Goal: Complete application form: Complete application form

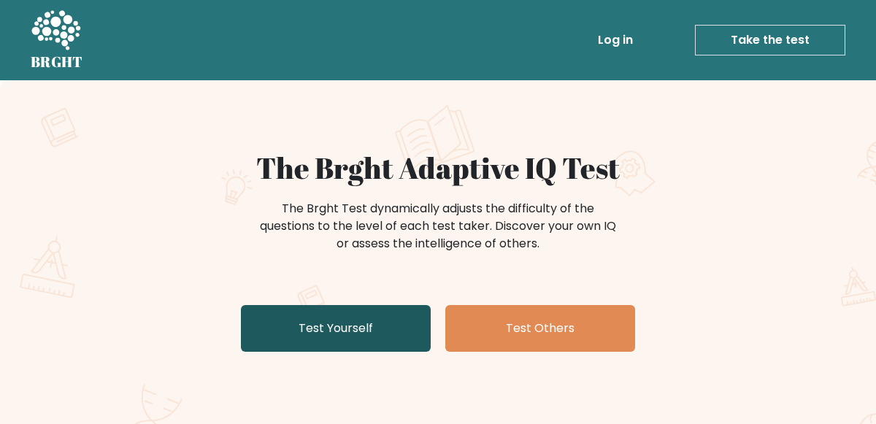
click at [394, 329] on link "Test Yourself" at bounding box center [336, 328] width 190 height 47
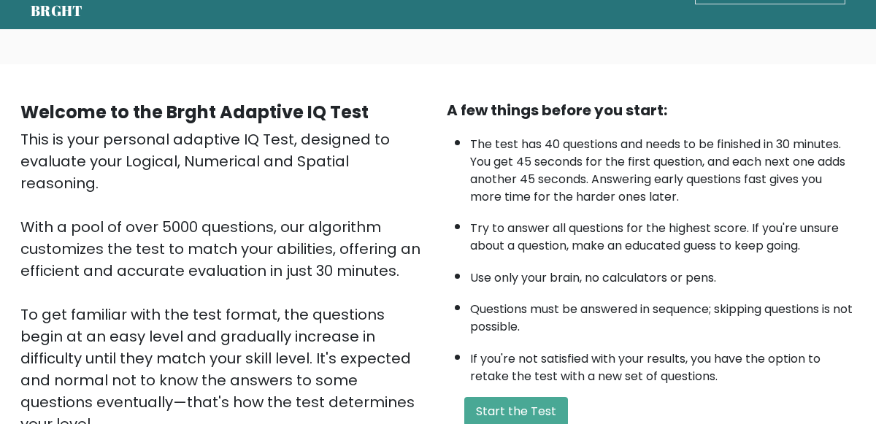
scroll to position [245, 0]
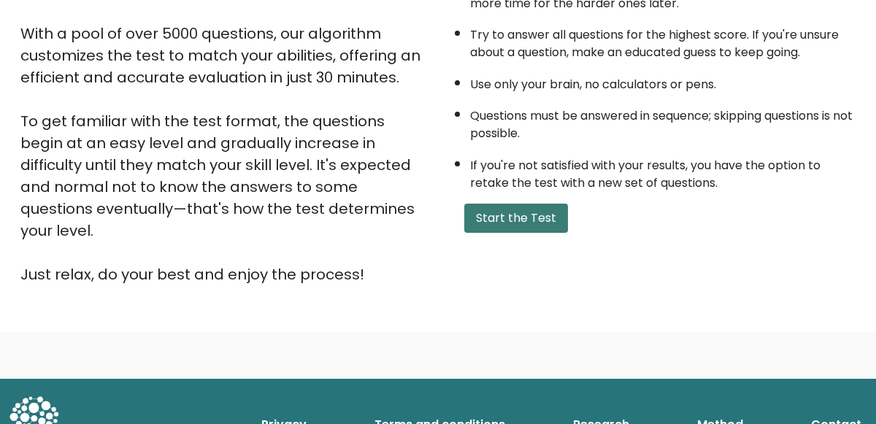
click at [550, 219] on button "Start the Test" at bounding box center [516, 218] width 104 height 29
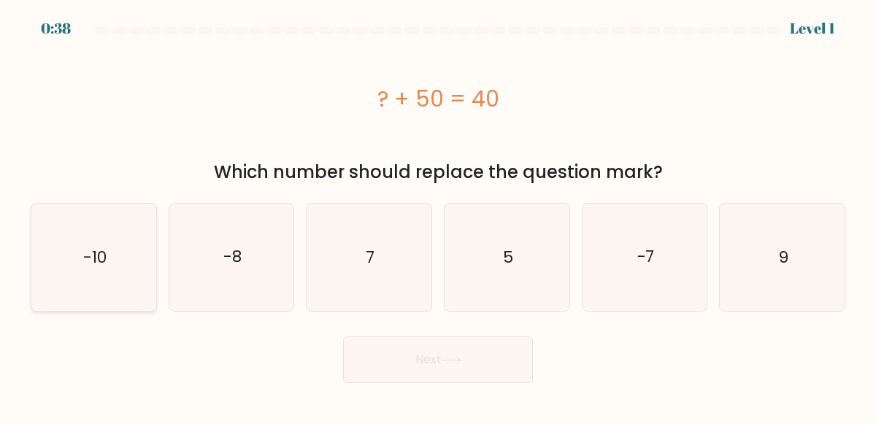
click at [95, 250] on text "-10" at bounding box center [94, 257] width 23 height 23
click at [438, 216] on input "a. -10" at bounding box center [438, 214] width 1 height 4
radio input "true"
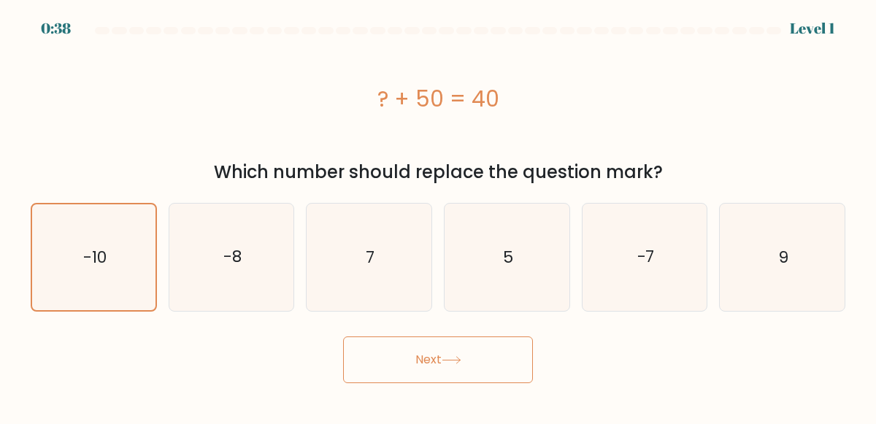
click at [445, 342] on button "Next" at bounding box center [438, 360] width 190 height 47
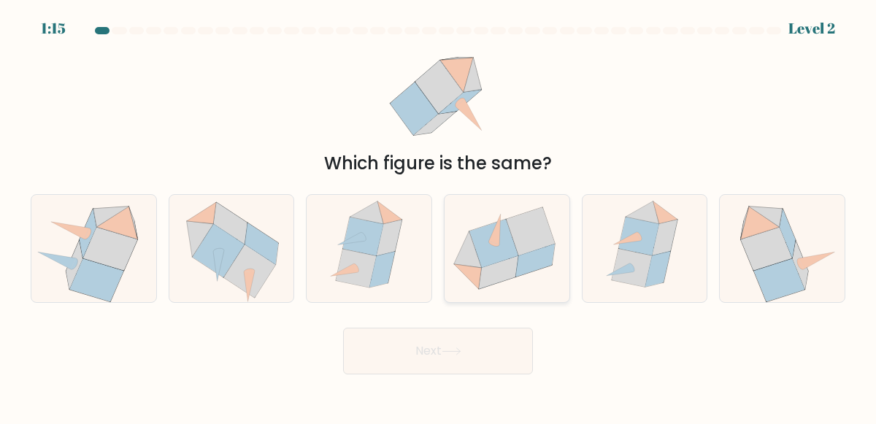
click at [518, 261] on icon at bounding box center [534, 261] width 39 height 33
click at [439, 216] on input "d." at bounding box center [438, 214] width 1 height 4
radio input "true"
click at [480, 342] on button "Next" at bounding box center [438, 351] width 190 height 47
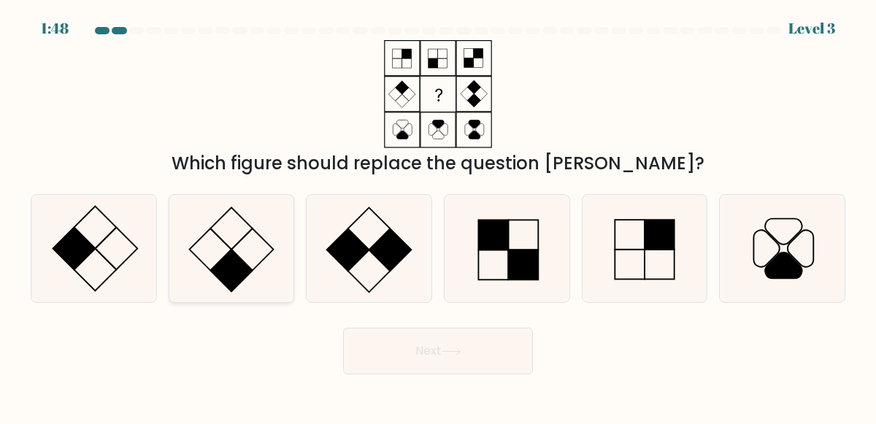
click at [209, 264] on icon at bounding box center [231, 248] width 107 height 107
click at [438, 216] on input "b." at bounding box center [438, 214] width 1 height 4
radio input "true"
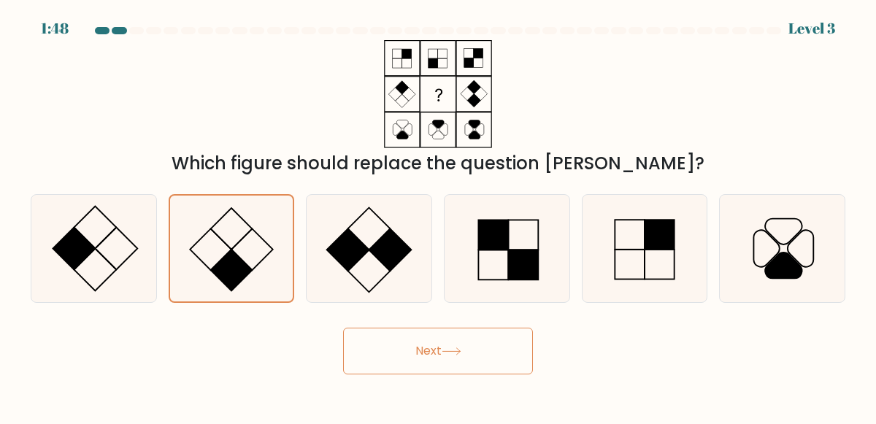
click at [465, 356] on button "Next" at bounding box center [438, 351] width 190 height 47
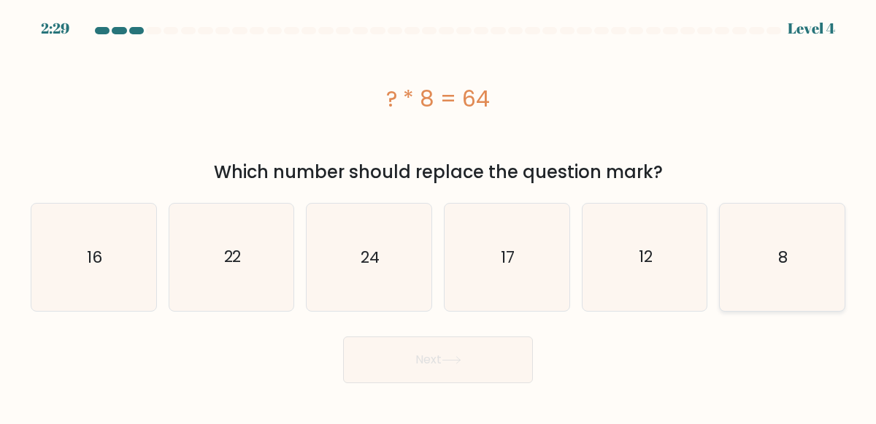
click at [797, 286] on icon "8" at bounding box center [782, 257] width 107 height 107
click at [439, 216] on input "f. 8" at bounding box center [438, 214] width 1 height 4
radio input "true"
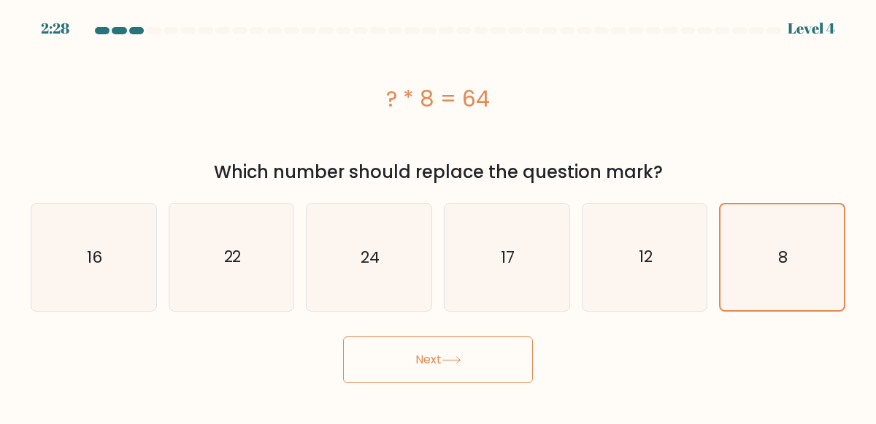
click at [458, 371] on button "Next" at bounding box center [438, 360] width 190 height 47
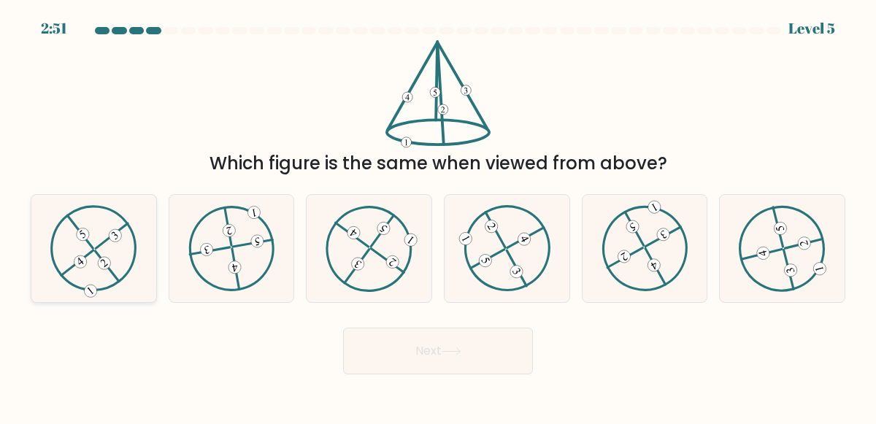
click at [112, 264] on icon at bounding box center [93, 247] width 87 height 85
click at [438, 216] on input "a." at bounding box center [438, 214] width 1 height 4
radio input "true"
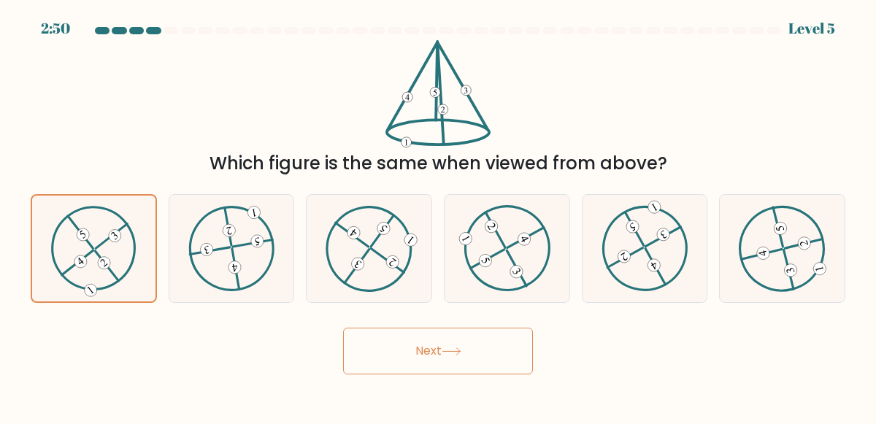
click at [395, 342] on button "Next" at bounding box center [438, 351] width 190 height 47
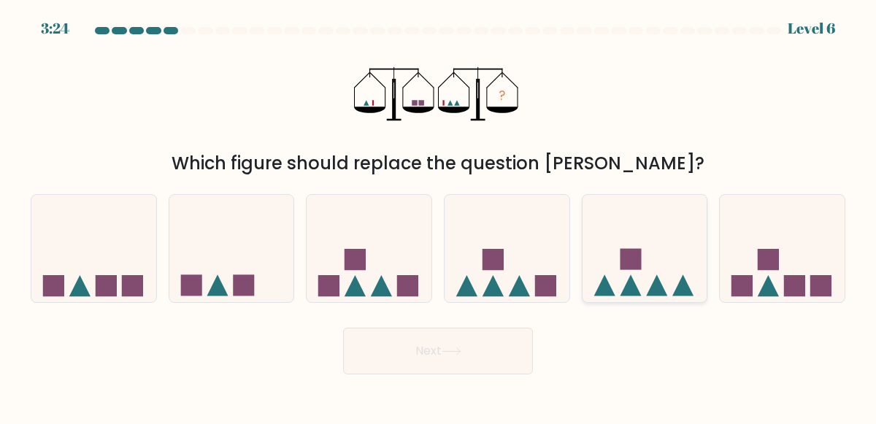
click at [626, 243] on icon at bounding box center [645, 247] width 125 height 103
click at [439, 216] on input "e." at bounding box center [438, 214] width 1 height 4
radio input "true"
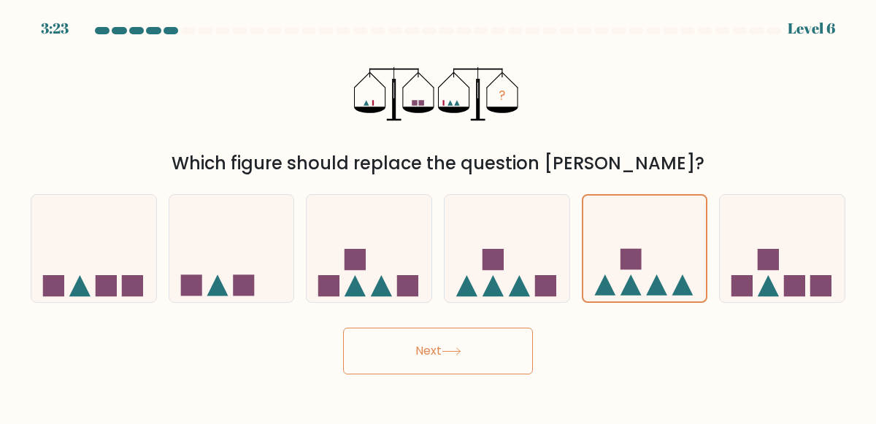
click at [456, 346] on button "Next" at bounding box center [438, 351] width 190 height 47
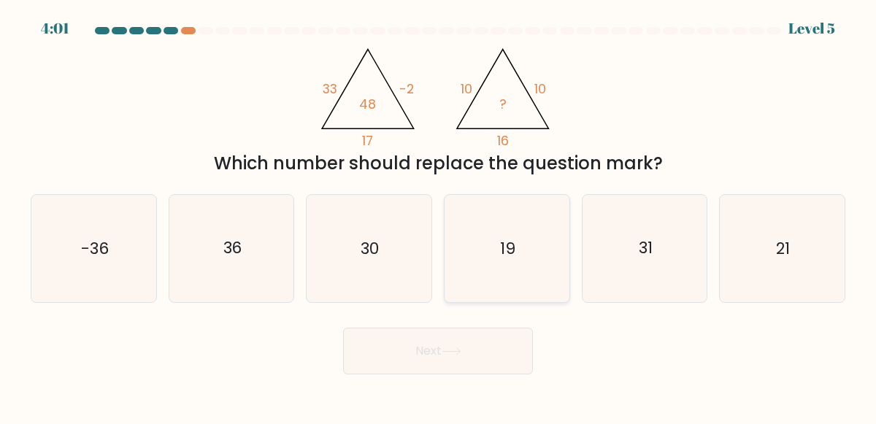
click at [558, 274] on icon "19" at bounding box center [506, 248] width 107 height 107
click at [439, 216] on input "d. 19" at bounding box center [438, 214] width 1 height 4
radio input "true"
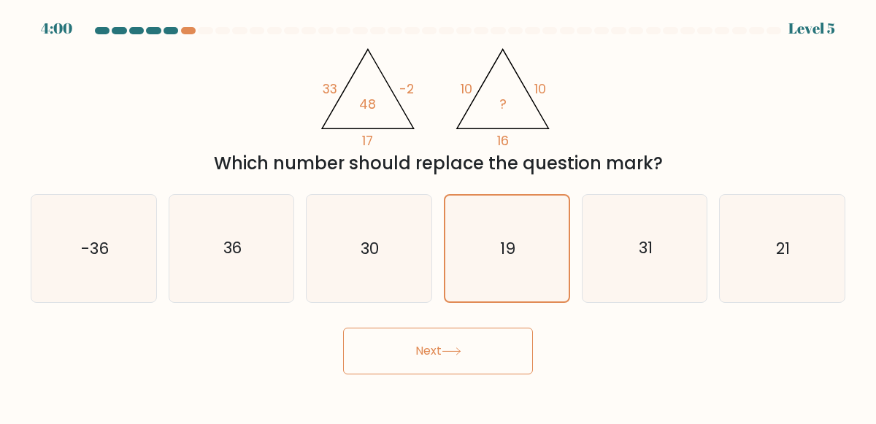
click at [497, 356] on button "Next" at bounding box center [438, 351] width 190 height 47
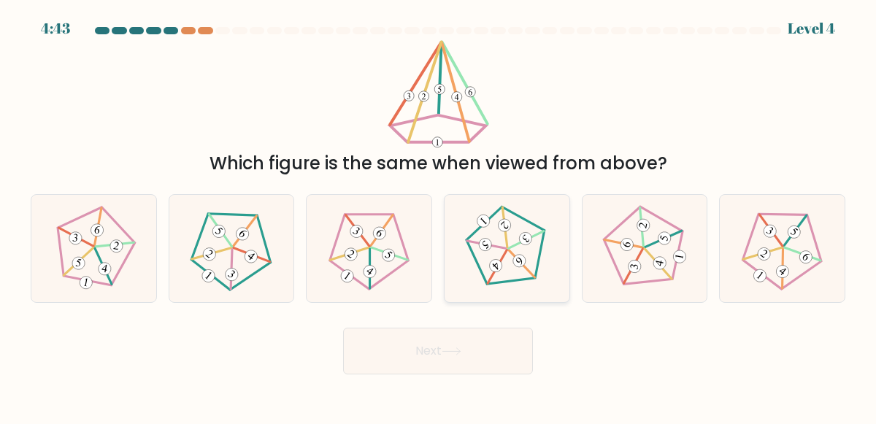
click at [521, 269] on icon at bounding box center [506, 247] width 85 height 85
click at [439, 216] on input "d." at bounding box center [438, 214] width 1 height 4
radio input "true"
click at [508, 318] on form at bounding box center [438, 201] width 876 height 348
click at [504, 253] on 140 at bounding box center [497, 266] width 34 height 33
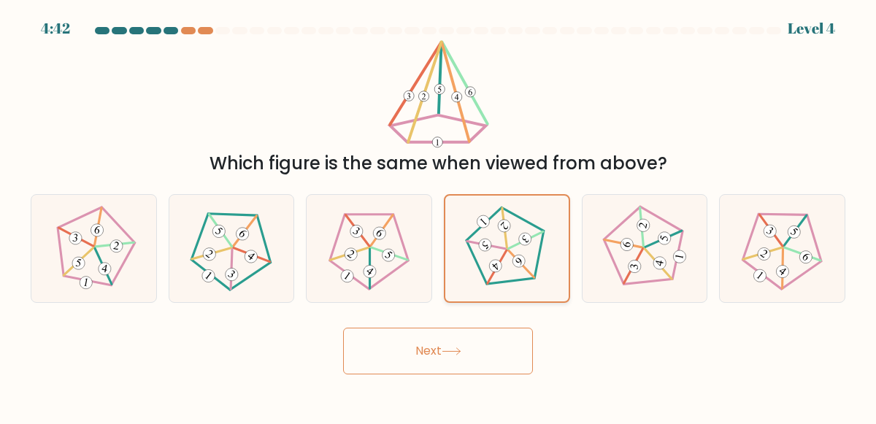
click at [439, 216] on input "d." at bounding box center [438, 214] width 1 height 4
click at [485, 340] on button "Next" at bounding box center [438, 351] width 190 height 47
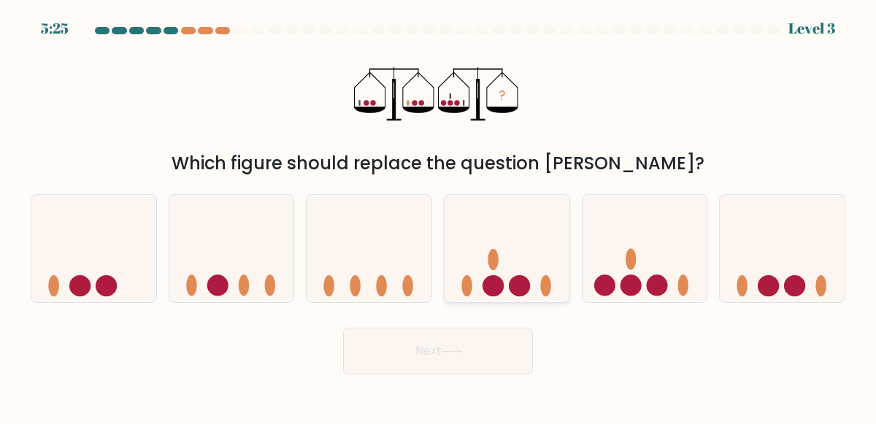
click at [499, 264] on icon at bounding box center [507, 247] width 125 height 103
click at [439, 216] on input "d." at bounding box center [438, 214] width 1 height 4
radio input "true"
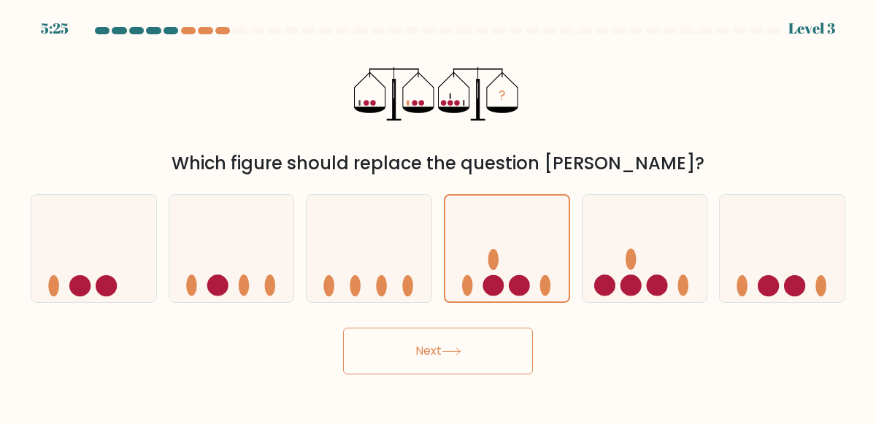
click at [482, 357] on button "Next" at bounding box center [438, 351] width 190 height 47
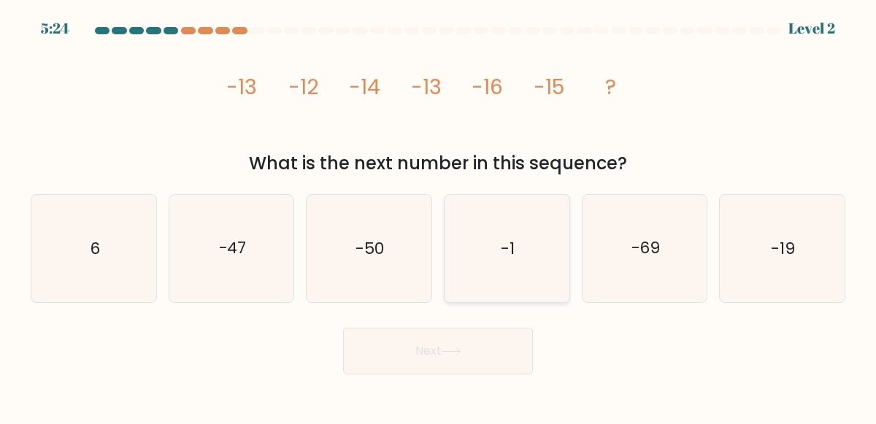
click at [491, 299] on icon "-1" at bounding box center [506, 248] width 107 height 107
click at [439, 216] on input "d. -1" at bounding box center [438, 214] width 1 height 4
radio input "true"
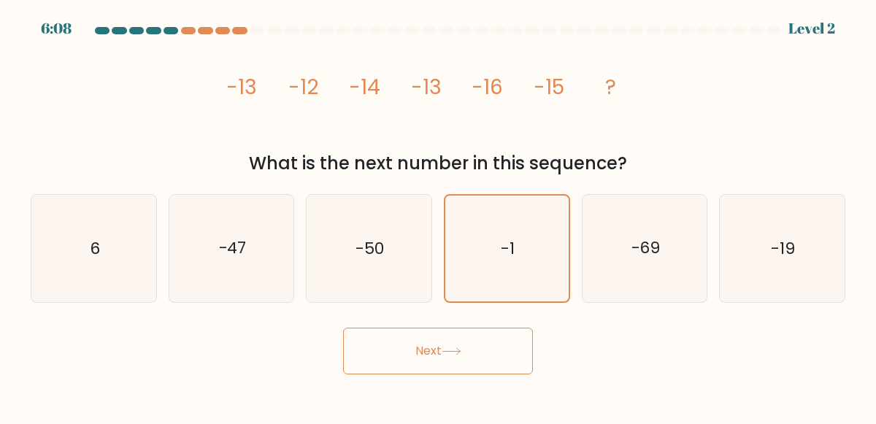
click at [477, 335] on button "Next" at bounding box center [438, 351] width 190 height 47
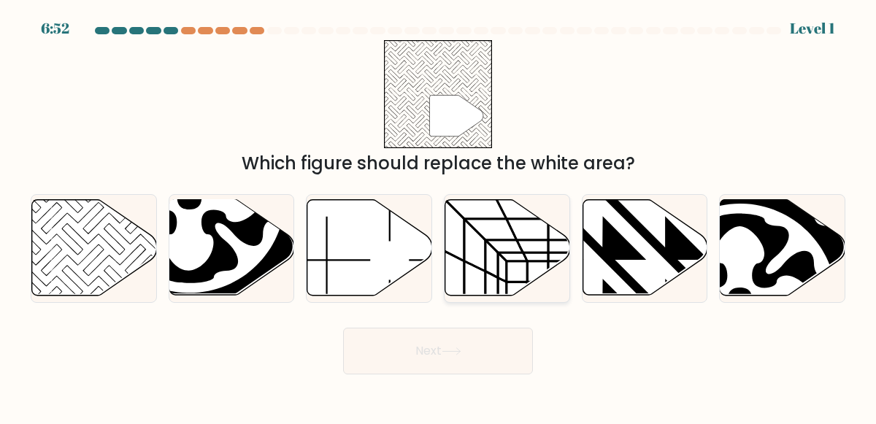
click at [497, 271] on icon at bounding box center [507, 248] width 125 height 96
click at [439, 216] on input "d." at bounding box center [438, 214] width 1 height 4
radio input "true"
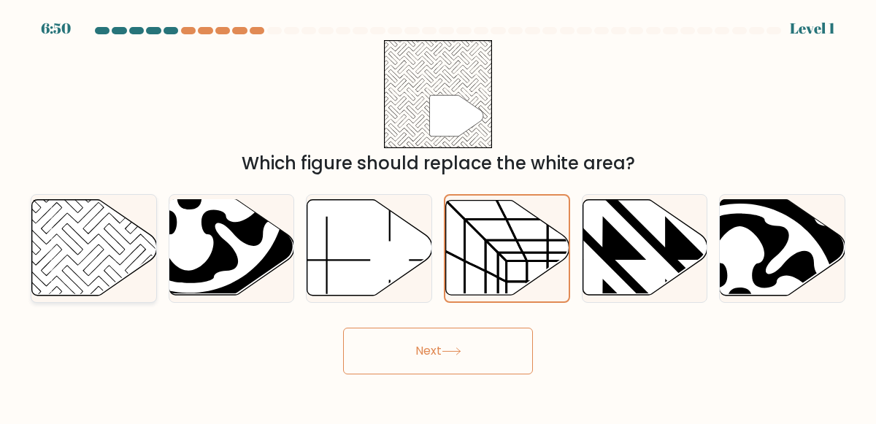
click at [56, 204] on icon at bounding box center [94, 248] width 125 height 96
click at [438, 212] on input "a." at bounding box center [438, 214] width 1 height 4
radio input "true"
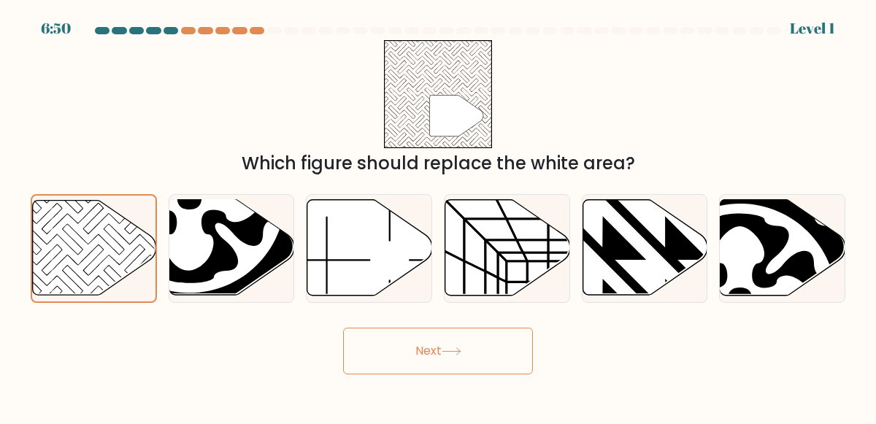
click at [428, 331] on button "Next" at bounding box center [438, 351] width 190 height 47
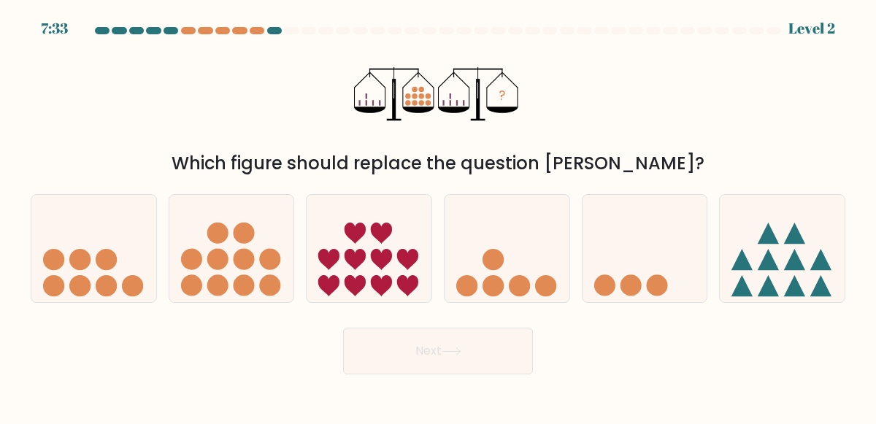
click at [571, 211] on div "d." at bounding box center [507, 248] width 138 height 109
click at [488, 264] on circle at bounding box center [493, 259] width 21 height 21
click at [439, 216] on input "d." at bounding box center [438, 214] width 1 height 4
radio input "true"
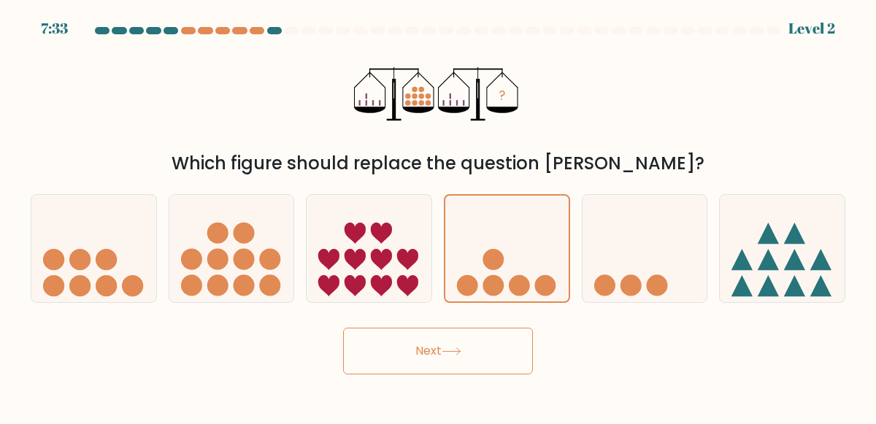
click at [456, 348] on icon at bounding box center [452, 352] width 20 height 8
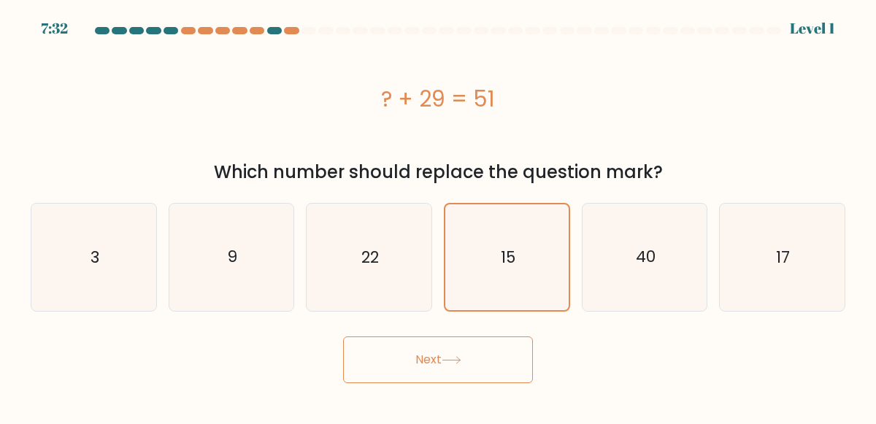
click at [486, 347] on button "Next" at bounding box center [438, 360] width 190 height 47
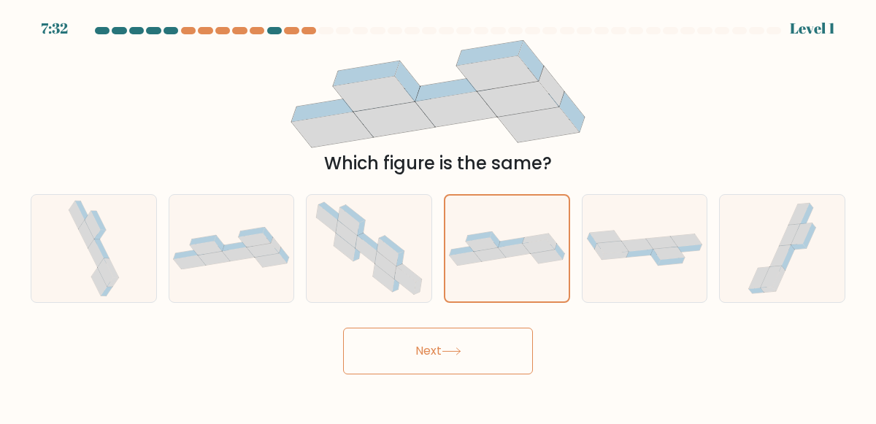
click at [483, 356] on button "Next" at bounding box center [438, 351] width 190 height 47
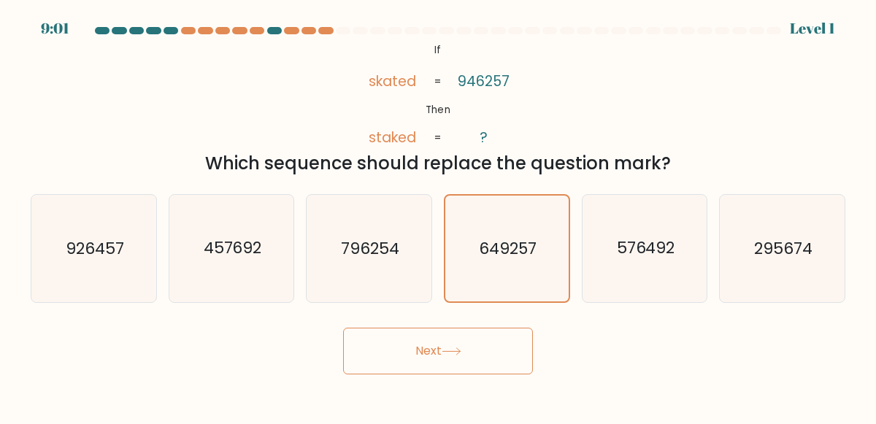
click at [472, 373] on button "Next" at bounding box center [438, 351] width 190 height 47
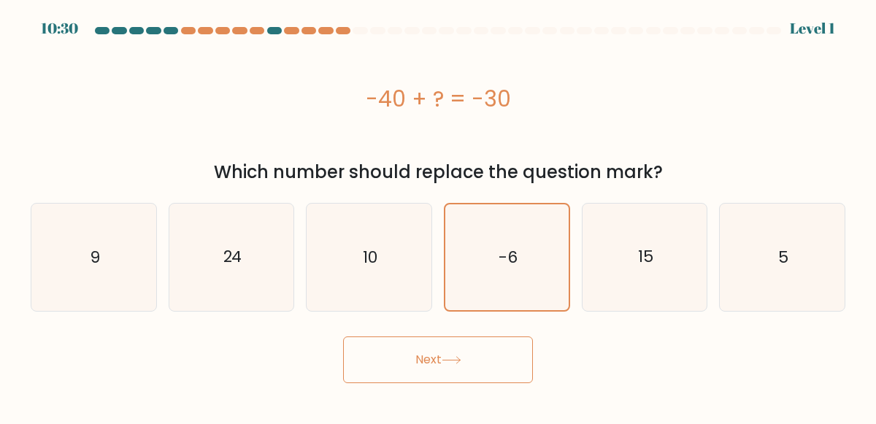
click at [462, 376] on button "Next" at bounding box center [438, 360] width 190 height 47
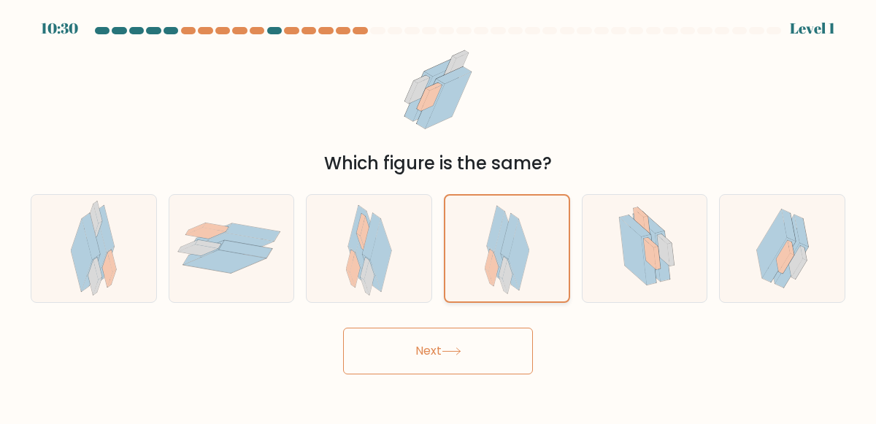
click at [510, 299] on icon at bounding box center [507, 249] width 45 height 106
click at [439, 216] on input "d." at bounding box center [438, 214] width 1 height 4
click at [472, 391] on body "10:30 Level 1" at bounding box center [438, 212] width 876 height 424
click at [514, 287] on icon at bounding box center [510, 273] width 18 height 37
click at [439, 216] on input "d." at bounding box center [438, 214] width 1 height 4
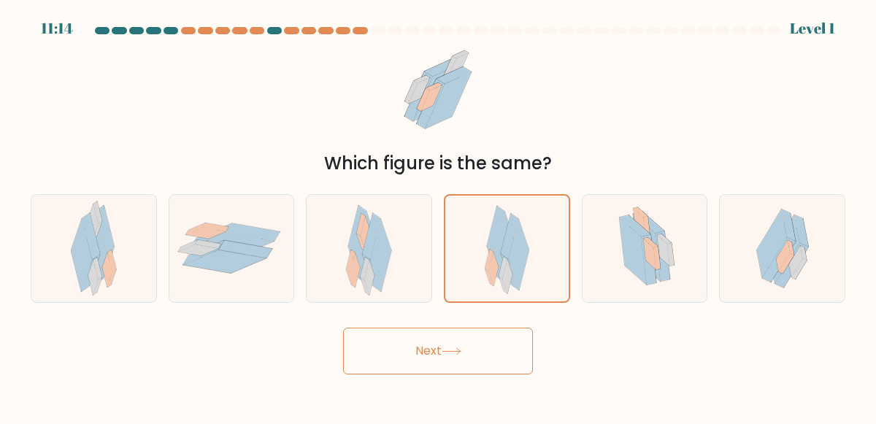
click at [483, 367] on button "Next" at bounding box center [438, 351] width 190 height 47
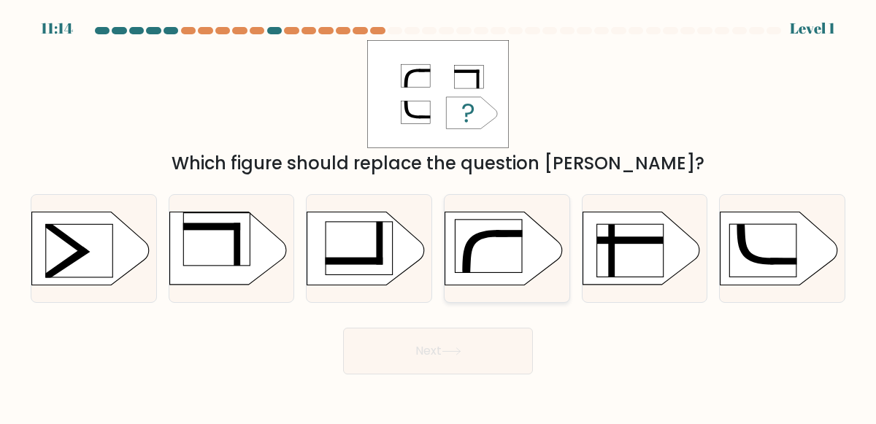
click at [524, 269] on icon at bounding box center [503, 248] width 117 height 73
click at [439, 216] on input "d." at bounding box center [438, 214] width 1 height 4
radio input "true"
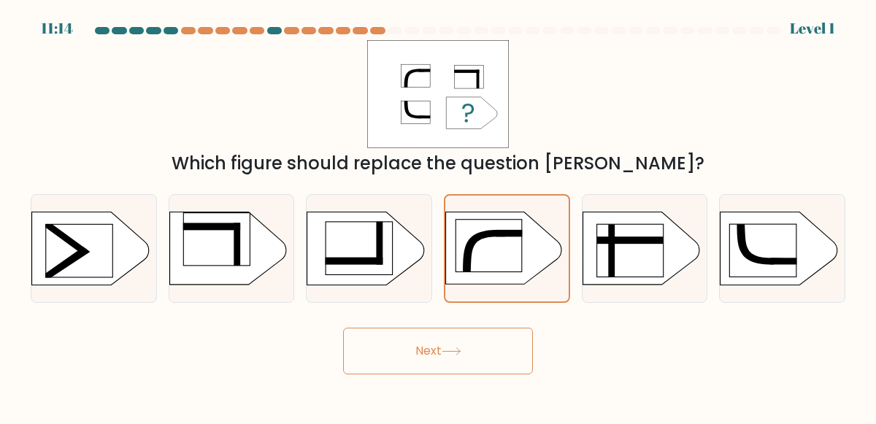
click at [469, 359] on button "Next" at bounding box center [438, 351] width 190 height 47
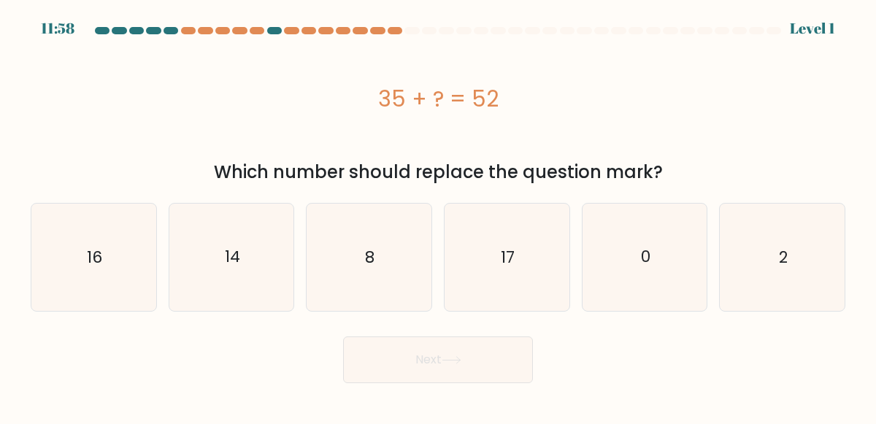
click at [486, 320] on form "a. 8" at bounding box center [438, 205] width 876 height 356
click at [528, 263] on icon "17" at bounding box center [506, 257] width 107 height 107
click at [439, 216] on input "d. 17" at bounding box center [438, 214] width 1 height 4
radio input "true"
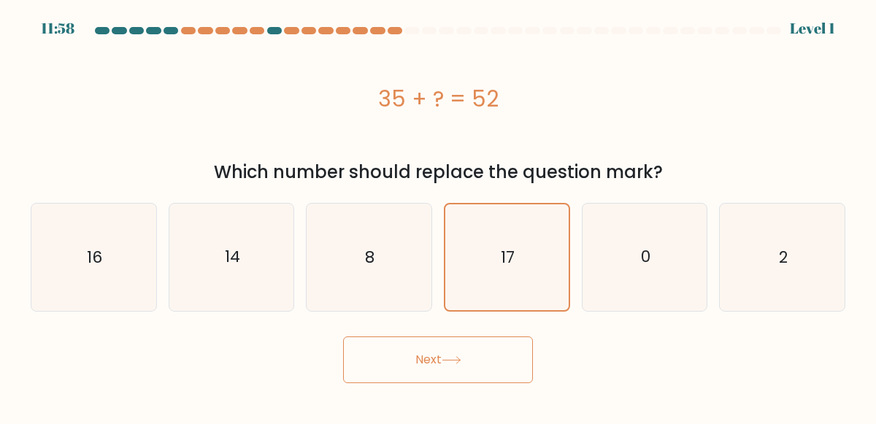
click at [486, 361] on button "Next" at bounding box center [438, 360] width 190 height 47
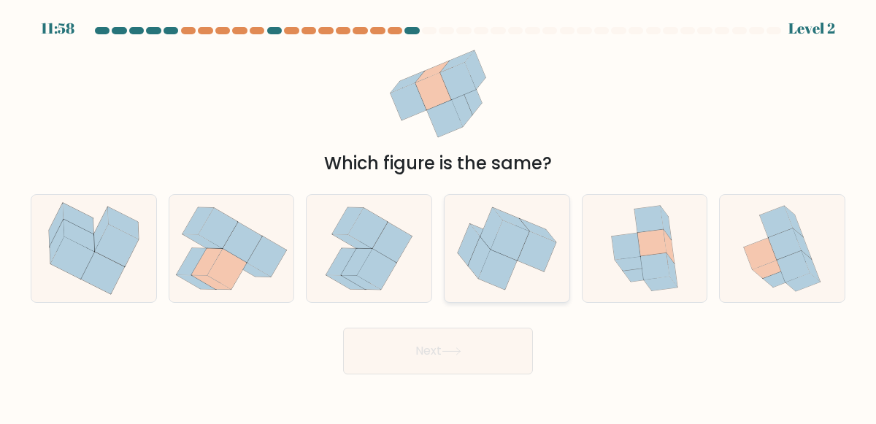
click at [511, 299] on icon at bounding box center [507, 248] width 125 height 104
click at [439, 216] on input "d." at bounding box center [438, 214] width 1 height 4
radio input "true"
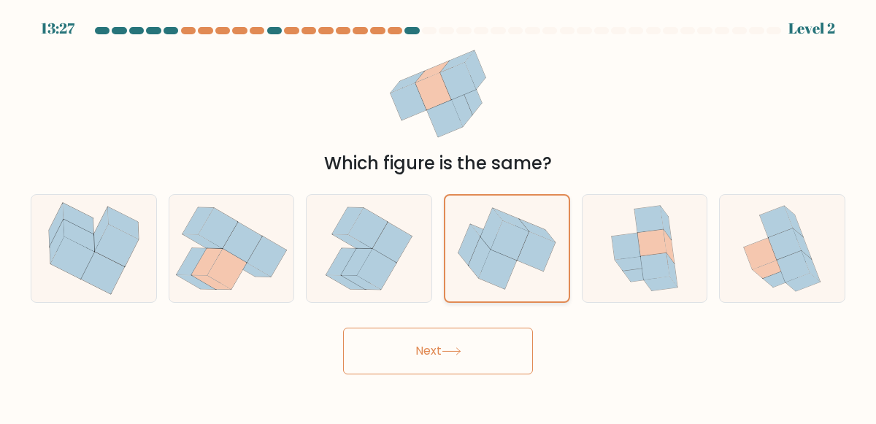
click at [518, 301] on div at bounding box center [507, 248] width 126 height 109
click at [439, 216] on input "d." at bounding box center [438, 214] width 1 height 4
click at [475, 371] on button "Next" at bounding box center [438, 351] width 190 height 47
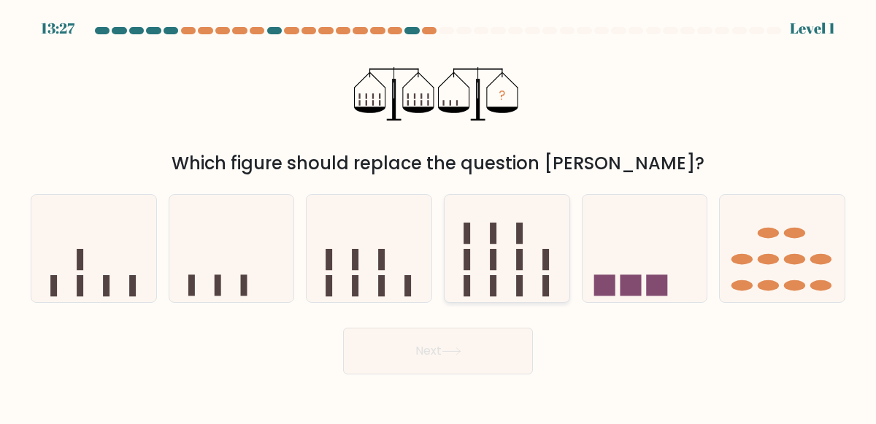
click at [502, 298] on icon at bounding box center [507, 247] width 125 height 103
click at [439, 216] on input "d." at bounding box center [438, 214] width 1 height 4
radio input "true"
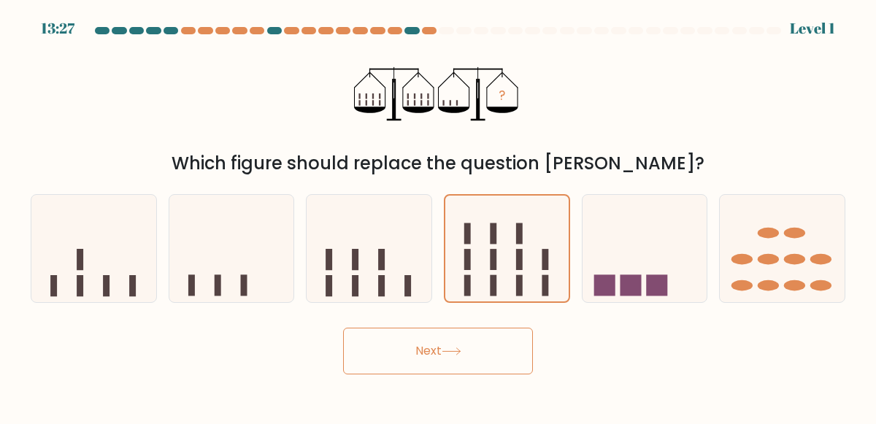
click at [483, 346] on button "Next" at bounding box center [438, 351] width 190 height 47
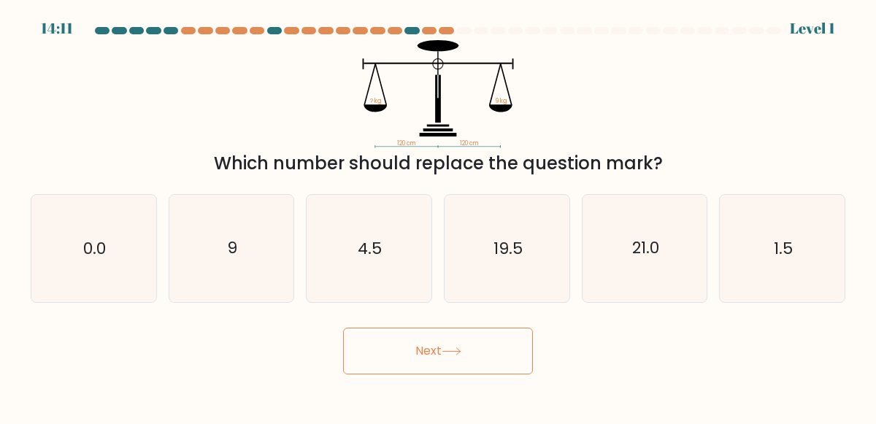
click at [490, 328] on button "Next" at bounding box center [438, 351] width 190 height 47
click at [521, 280] on icon "19.5" at bounding box center [506, 248] width 107 height 107
click at [439, 216] on input "d. 19.5" at bounding box center [438, 214] width 1 height 4
radio input "true"
click at [473, 362] on button "Next" at bounding box center [438, 351] width 190 height 47
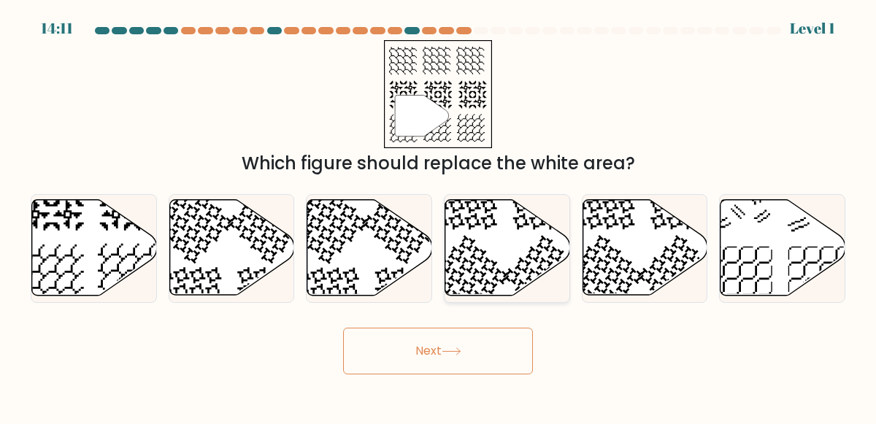
click at [528, 274] on icon at bounding box center [507, 248] width 125 height 96
click at [439, 216] on input "d." at bounding box center [438, 214] width 1 height 4
radio input "true"
click at [479, 359] on button "Next" at bounding box center [438, 351] width 190 height 47
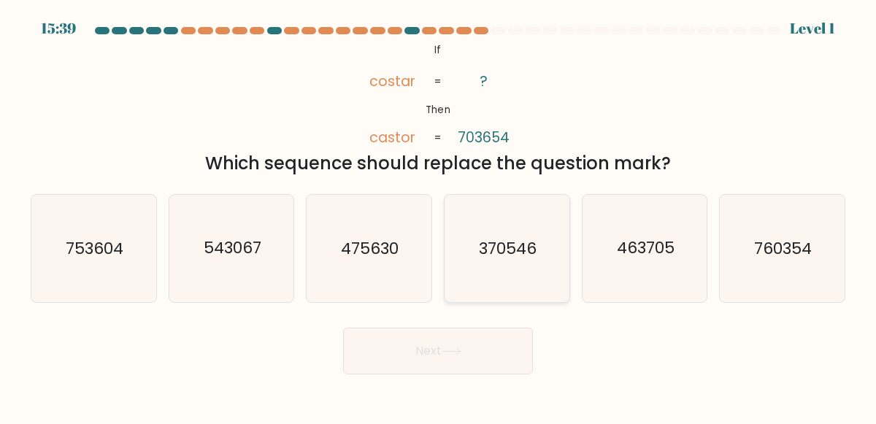
click at [551, 256] on icon "370546" at bounding box center [506, 248] width 107 height 107
click at [439, 216] on input "d. 370546" at bounding box center [438, 214] width 1 height 4
radio input "true"
click at [493, 345] on button "Next" at bounding box center [438, 351] width 190 height 47
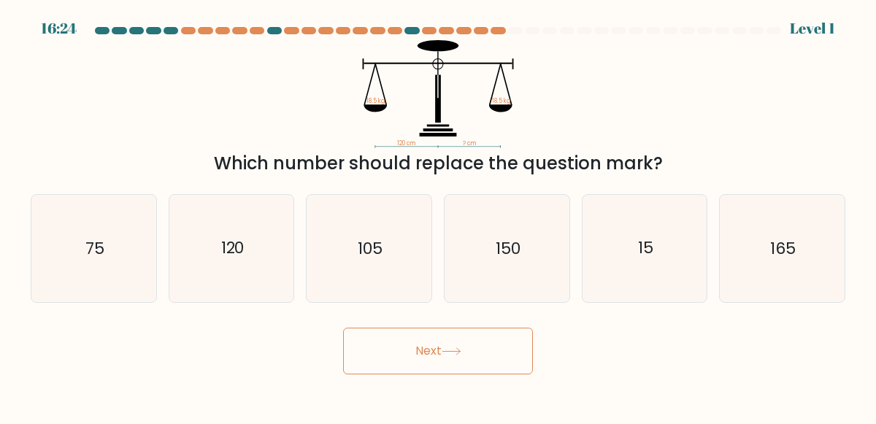
click at [489, 369] on button "Next" at bounding box center [438, 351] width 190 height 47
click at [537, 260] on icon "150" at bounding box center [506, 248] width 107 height 107
click at [439, 216] on input "d. 150" at bounding box center [438, 214] width 1 height 4
radio input "true"
click at [490, 349] on button "Next" at bounding box center [438, 351] width 190 height 47
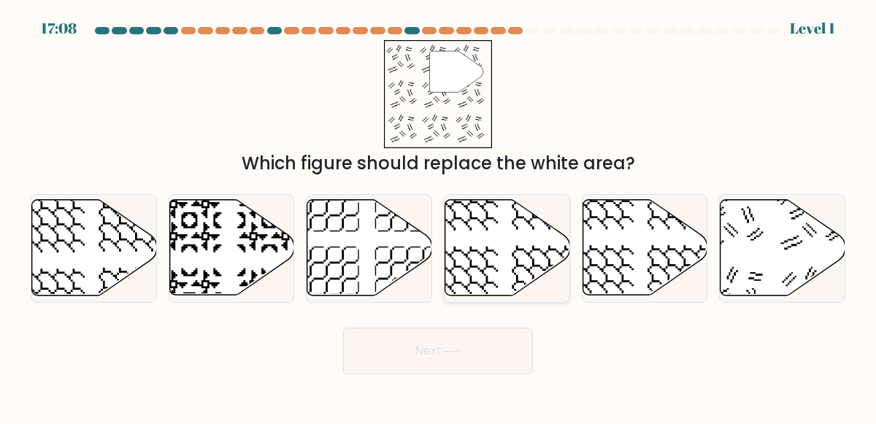
click at [541, 256] on icon at bounding box center [507, 248] width 125 height 96
click at [439, 216] on input "d." at bounding box center [438, 214] width 1 height 4
radio input "true"
click at [489, 345] on button "Next" at bounding box center [438, 351] width 190 height 47
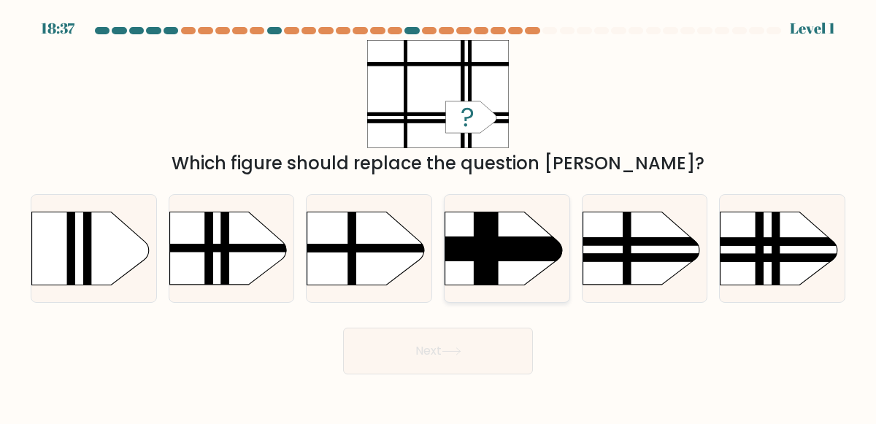
click at [537, 245] on rect at bounding box center [425, 249] width 325 height 24
click at [439, 216] on input "d." at bounding box center [438, 214] width 1 height 4
radio input "true"
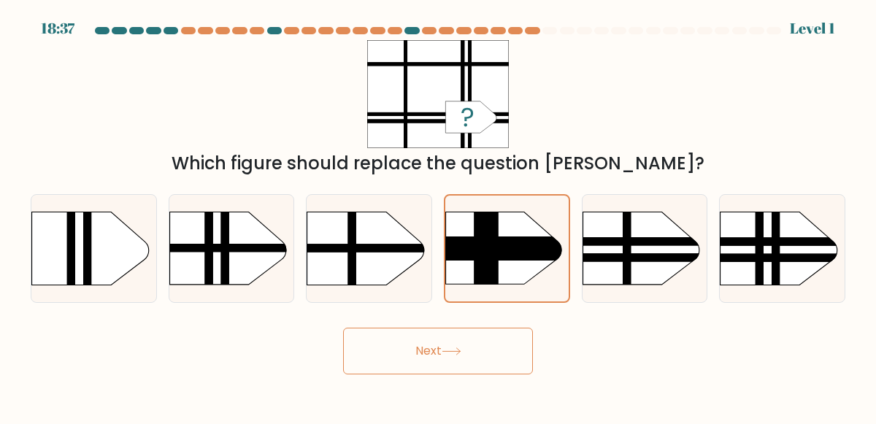
click at [487, 350] on button "Next" at bounding box center [438, 351] width 190 height 47
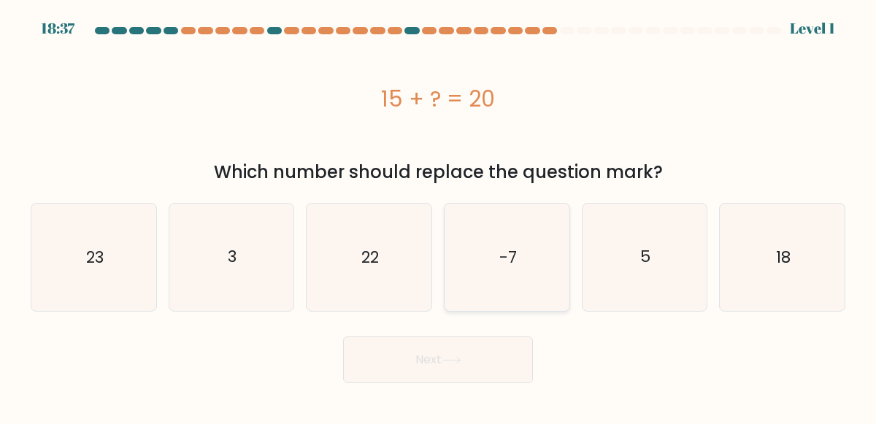
click at [505, 256] on text "-7" at bounding box center [508, 257] width 18 height 23
click at [439, 216] on input "d. -7" at bounding box center [438, 214] width 1 height 4
radio input "true"
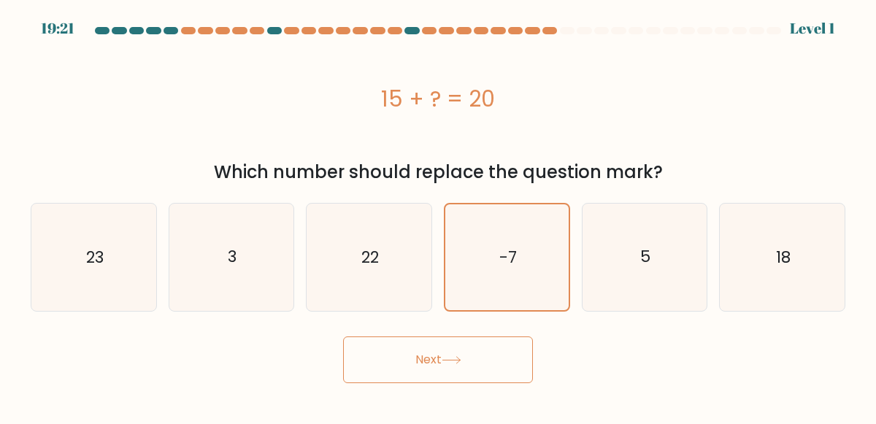
click at [461, 343] on button "Next" at bounding box center [438, 360] width 190 height 47
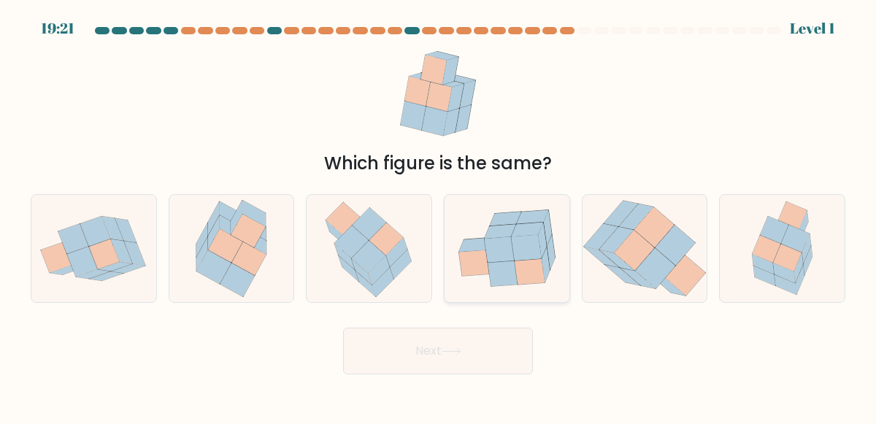
click at [515, 255] on icon at bounding box center [526, 248] width 30 height 26
click at [439, 216] on input "d." at bounding box center [438, 214] width 1 height 4
radio input "true"
click at [445, 360] on button "Next" at bounding box center [438, 351] width 190 height 47
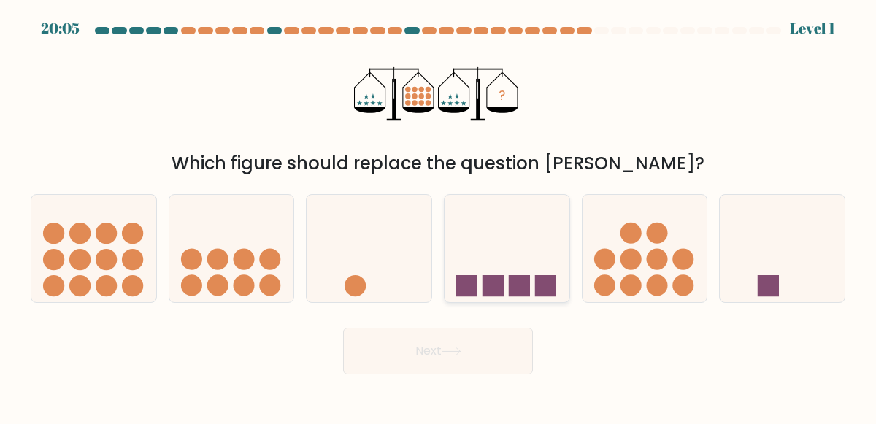
click at [510, 258] on icon at bounding box center [507, 247] width 125 height 103
click at [439, 216] on input "d." at bounding box center [438, 214] width 1 height 4
radio input "true"
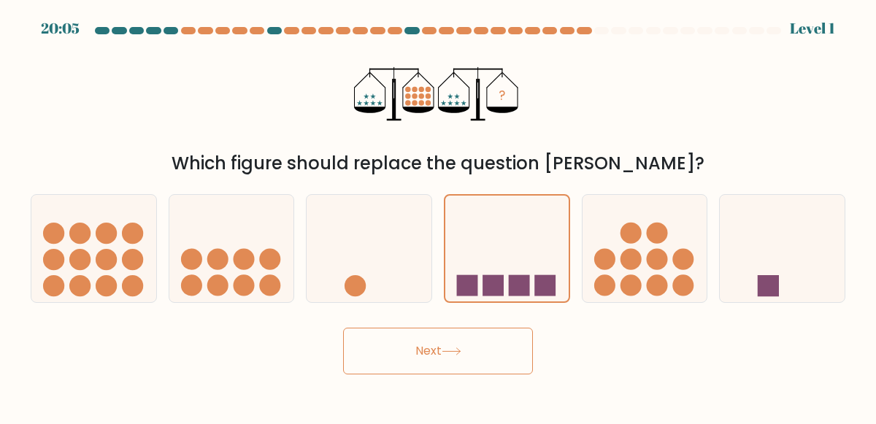
click at [474, 370] on button "Next" at bounding box center [438, 351] width 190 height 47
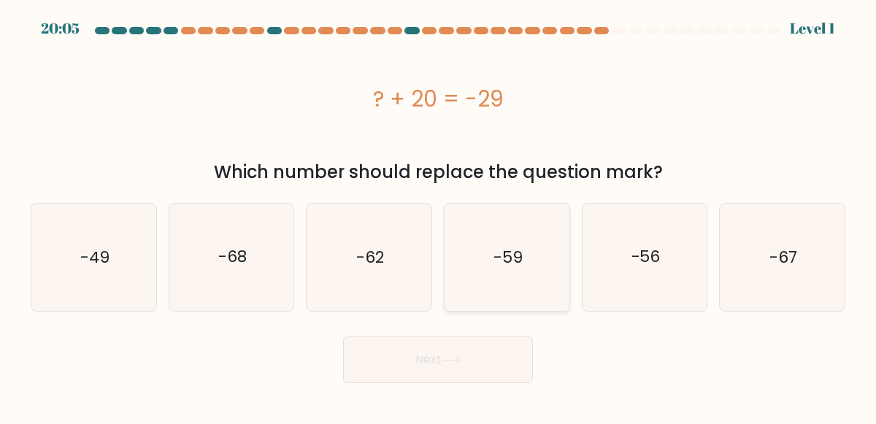
click at [528, 256] on icon "-59" at bounding box center [506, 257] width 107 height 107
click at [439, 216] on input "d. -59" at bounding box center [438, 214] width 1 height 4
radio input "true"
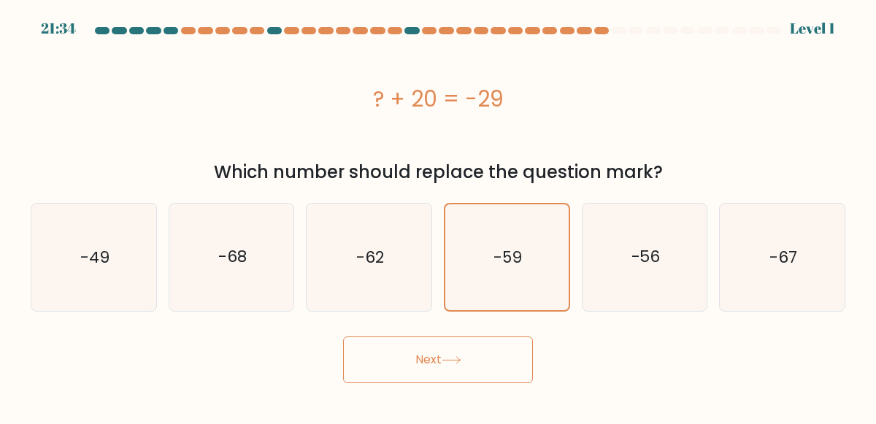
click at [468, 377] on button "Next" at bounding box center [438, 360] width 190 height 47
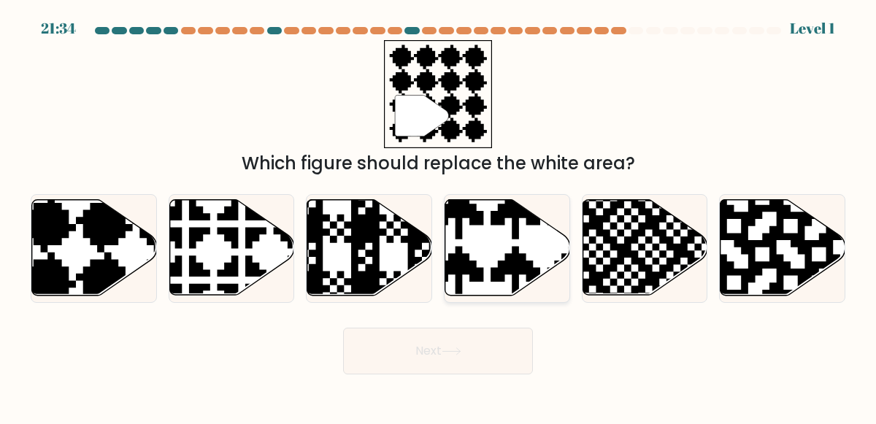
click at [521, 276] on icon at bounding box center [507, 248] width 125 height 96
click at [439, 216] on input "d." at bounding box center [438, 214] width 1 height 4
radio input "true"
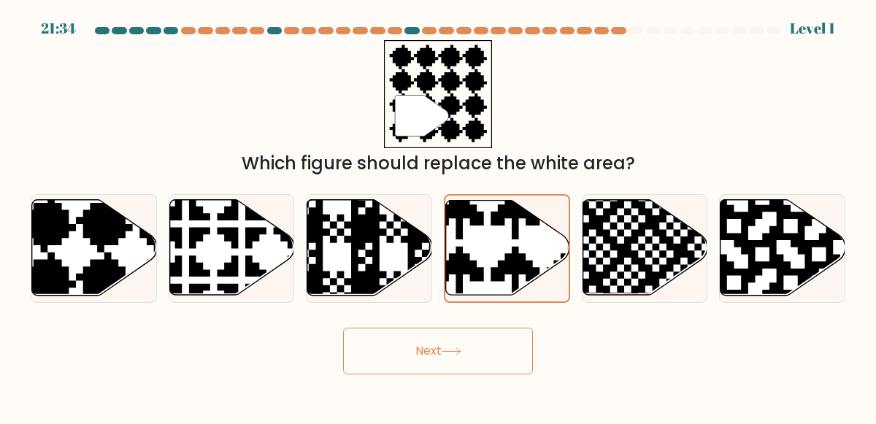
click at [456, 389] on body "21:34 Level 1" at bounding box center [438, 212] width 876 height 424
click at [515, 267] on icon at bounding box center [543, 299] width 216 height 216
click at [439, 216] on input "d." at bounding box center [438, 214] width 1 height 4
click at [464, 361] on button "Next" at bounding box center [438, 351] width 190 height 47
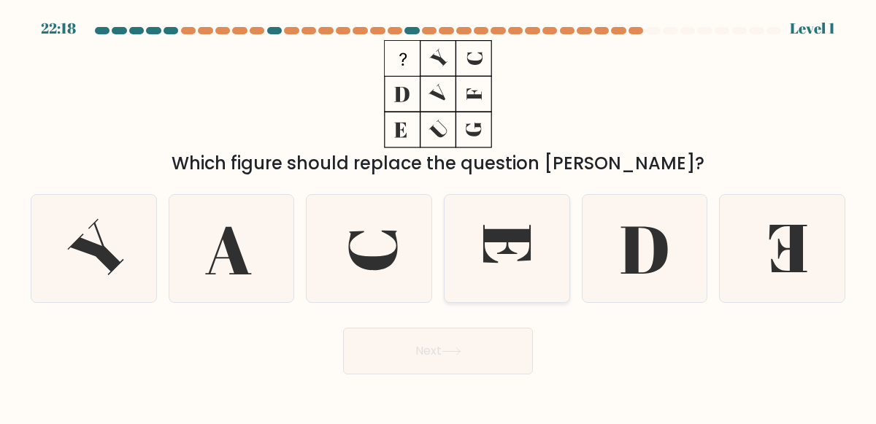
click at [534, 260] on icon at bounding box center [506, 248] width 107 height 107
click at [439, 216] on input "d." at bounding box center [438, 214] width 1 height 4
radio input "true"
click at [460, 365] on button "Next" at bounding box center [438, 351] width 190 height 47
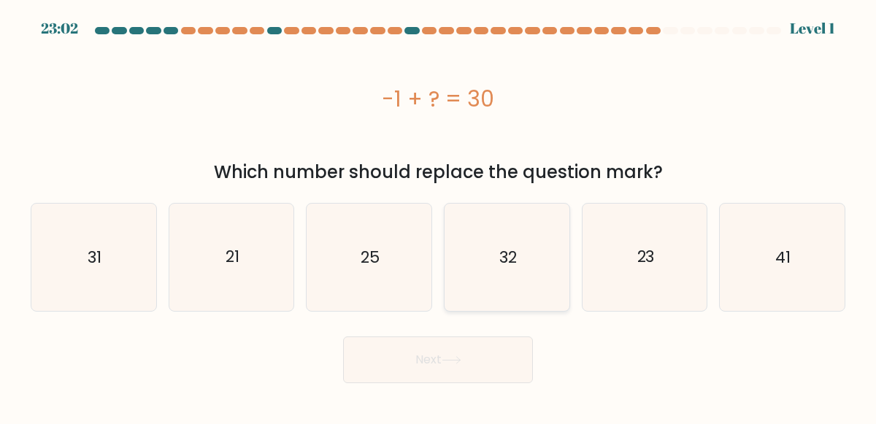
click at [522, 269] on icon "32" at bounding box center [506, 257] width 107 height 107
click at [439, 216] on input "d. 32" at bounding box center [438, 214] width 1 height 4
radio input "true"
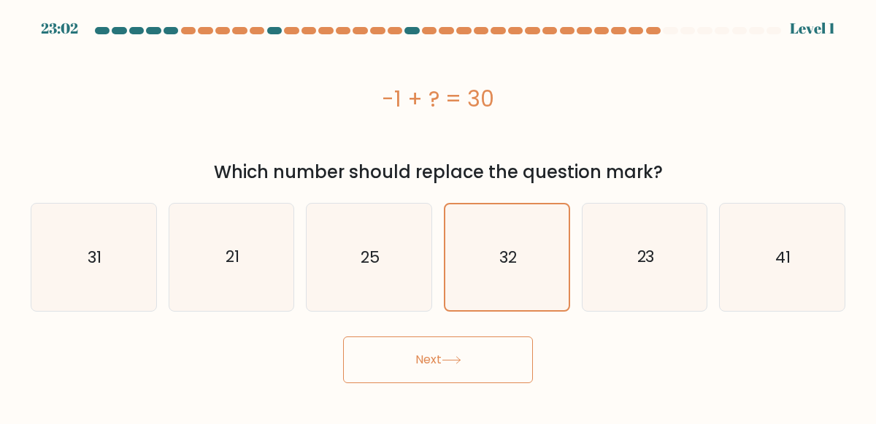
click at [459, 362] on icon at bounding box center [452, 360] width 20 height 8
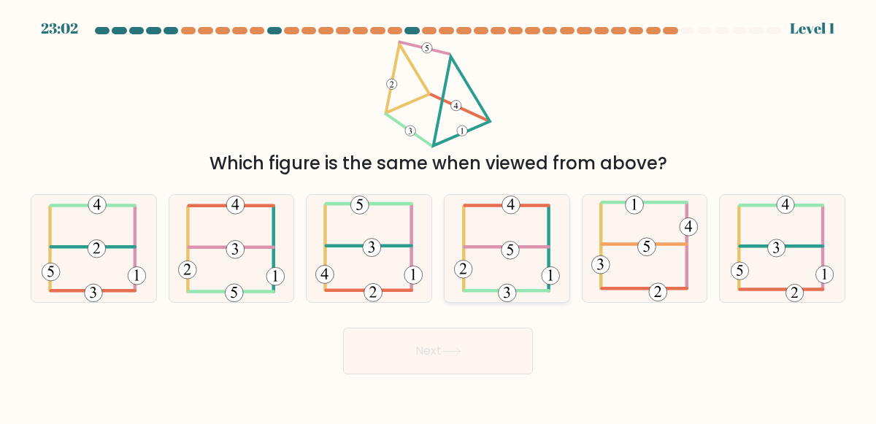
click at [524, 267] on icon at bounding box center [507, 248] width 106 height 107
click at [439, 216] on input "d." at bounding box center [438, 214] width 1 height 4
radio input "true"
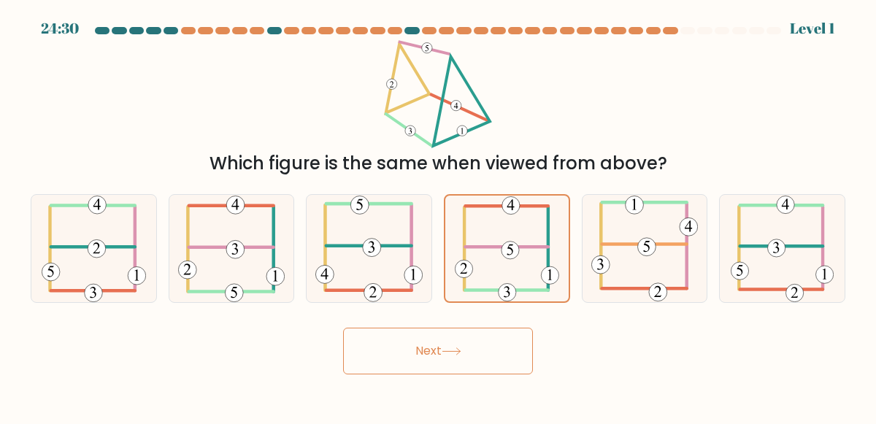
click at [464, 371] on button "Next" at bounding box center [438, 351] width 190 height 47
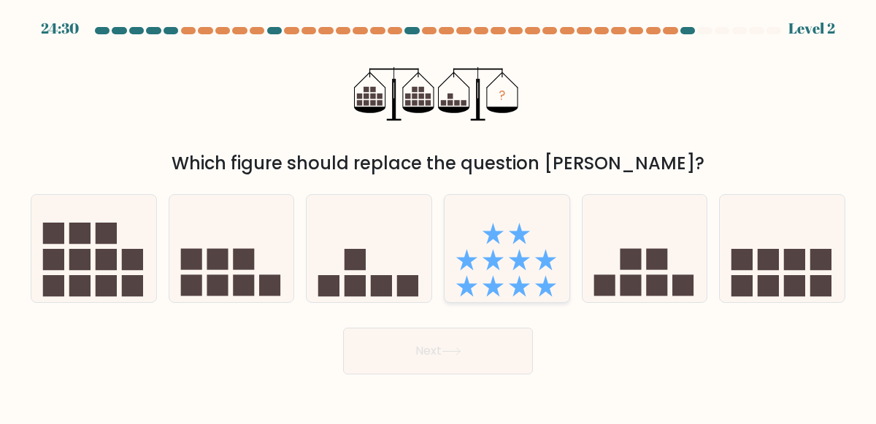
click at [513, 271] on icon at bounding box center [507, 247] width 125 height 103
click at [439, 216] on input "d." at bounding box center [438, 214] width 1 height 4
radio input "true"
click at [469, 369] on button "Next" at bounding box center [438, 351] width 190 height 47
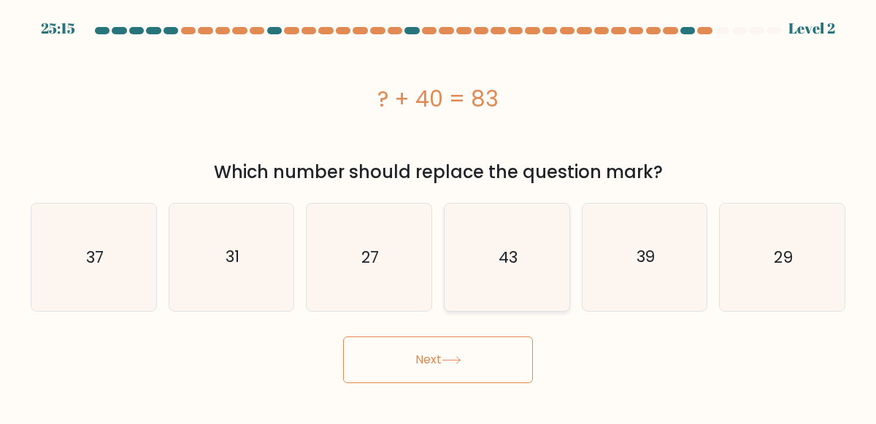
click at [519, 259] on icon "43" at bounding box center [506, 257] width 107 height 107
click at [439, 216] on input "d. 43" at bounding box center [438, 214] width 1 height 4
radio input "true"
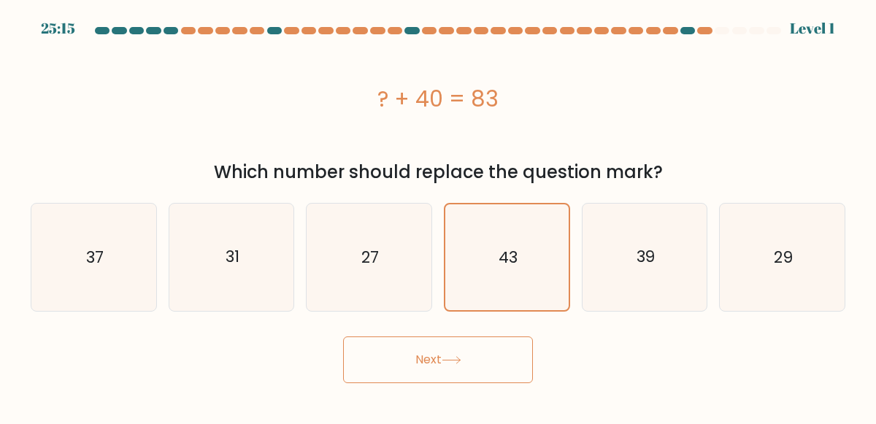
click at [461, 378] on button "Next" at bounding box center [438, 360] width 190 height 47
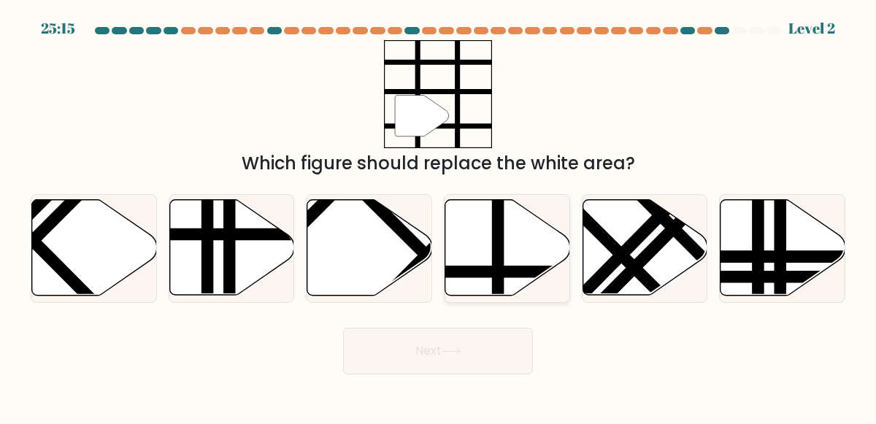
click at [509, 284] on icon at bounding box center [507, 248] width 125 height 96
click at [439, 216] on input "d." at bounding box center [438, 214] width 1 height 4
radio input "true"
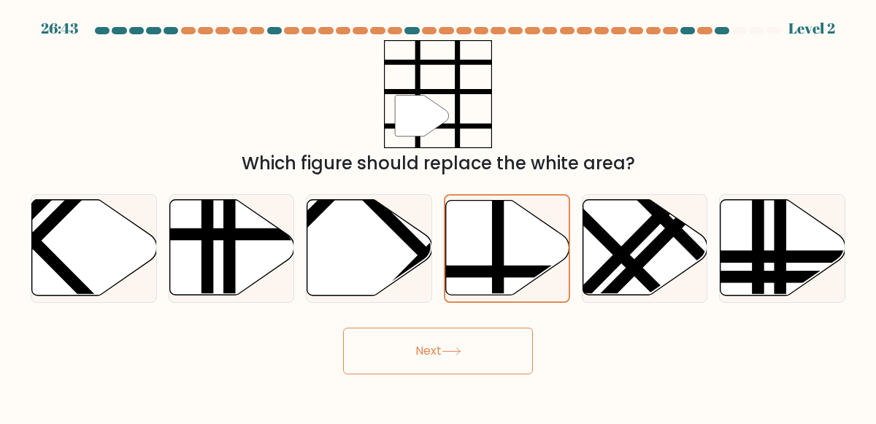
click at [476, 372] on button "Next" at bounding box center [438, 351] width 190 height 47
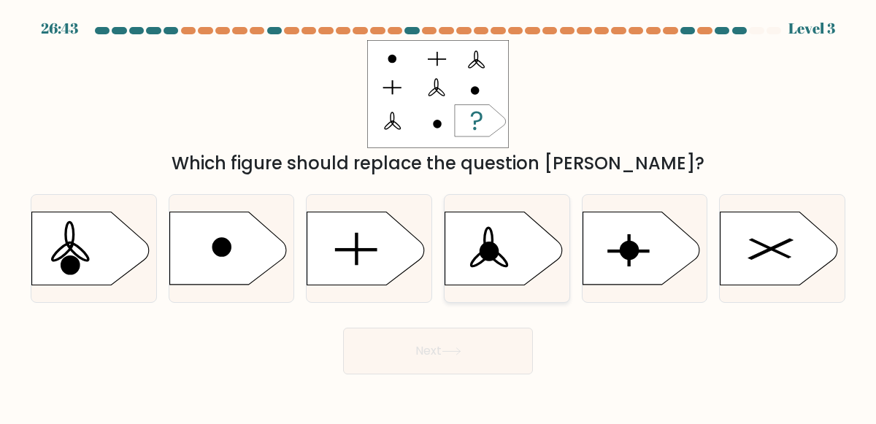
click at [522, 281] on icon at bounding box center [503, 248] width 117 height 73
click at [439, 216] on input "d." at bounding box center [438, 214] width 1 height 4
radio input "true"
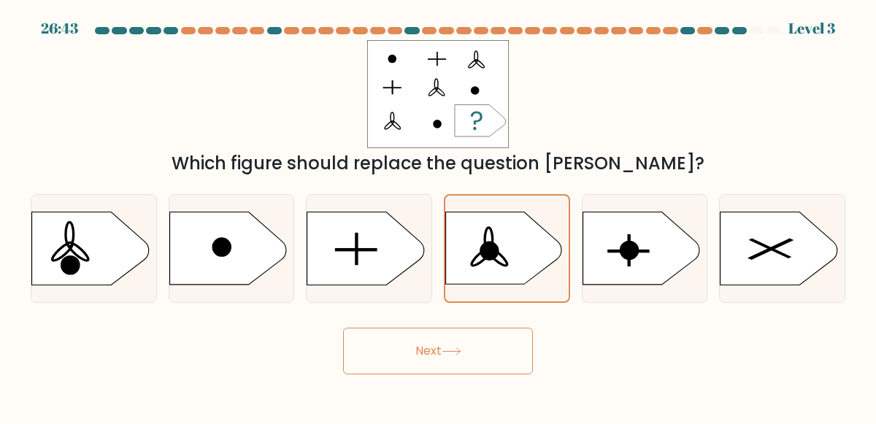
click at [486, 370] on button "Next" at bounding box center [438, 351] width 190 height 47
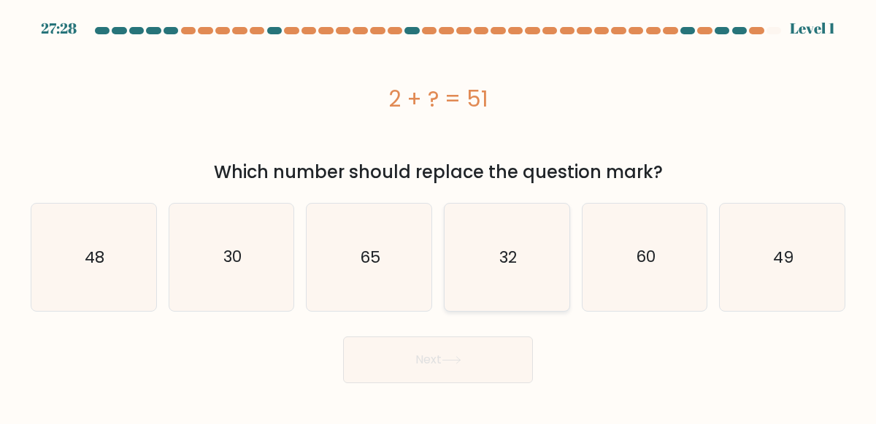
click at [517, 277] on icon "32" at bounding box center [506, 257] width 107 height 107
click at [439, 216] on input "d. 32" at bounding box center [438, 214] width 1 height 4
radio input "true"
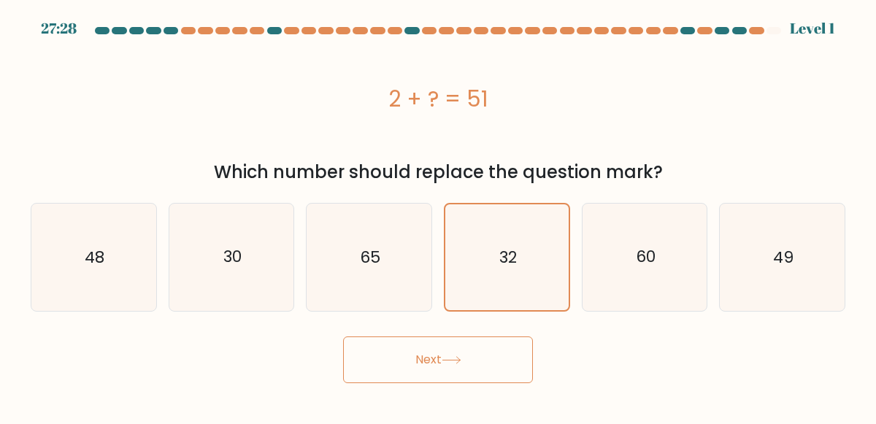
click at [486, 376] on button "Next" at bounding box center [438, 360] width 190 height 47
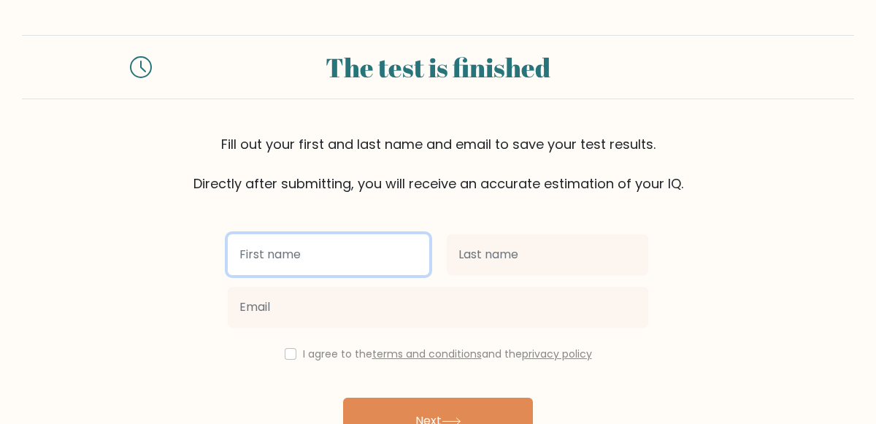
click at [338, 260] on input "text" at bounding box center [329, 254] width 202 height 41
type input "Ayla"
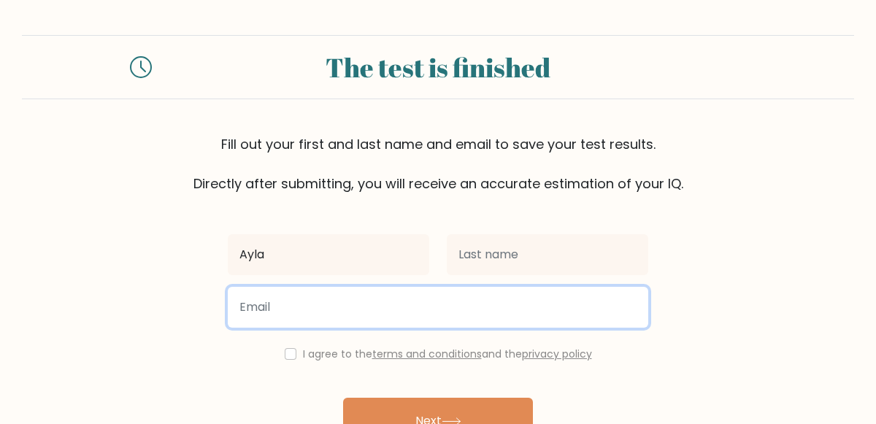
click at [244, 302] on input "email" at bounding box center [438, 307] width 421 height 41
type input "10560@apps.ricardslodge.merton.sch.uk"
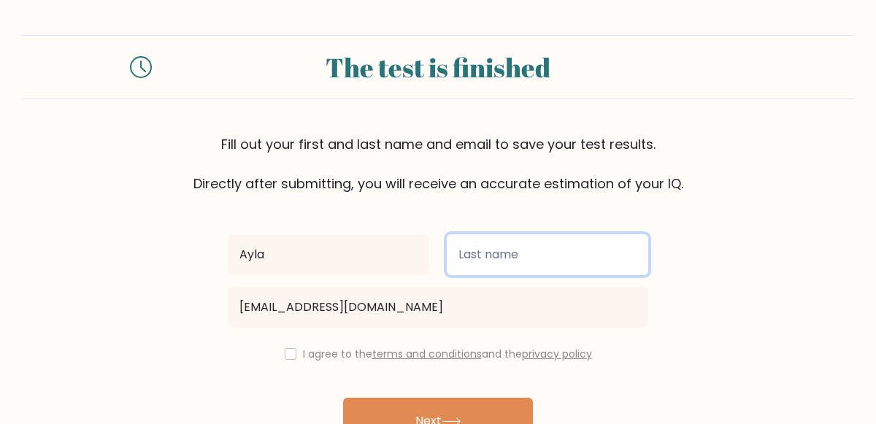
click at [529, 256] on input "text" at bounding box center [548, 254] width 202 height 41
type input "Majoka"
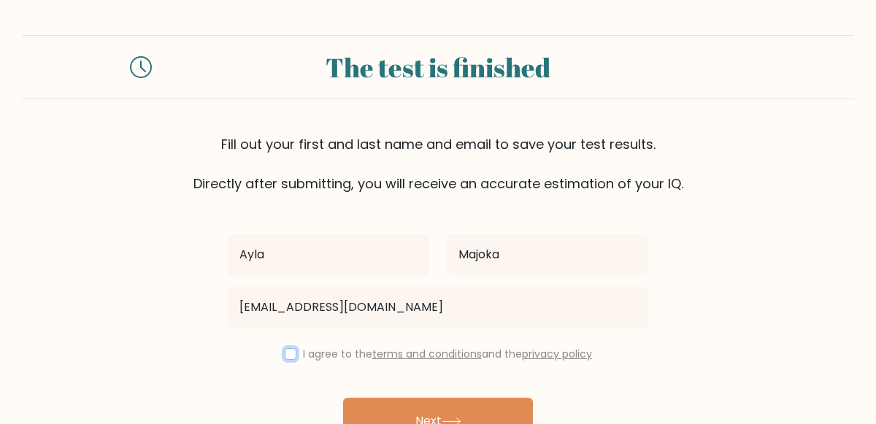
click at [286, 350] on input "checkbox" at bounding box center [291, 354] width 12 height 12
checkbox input "true"
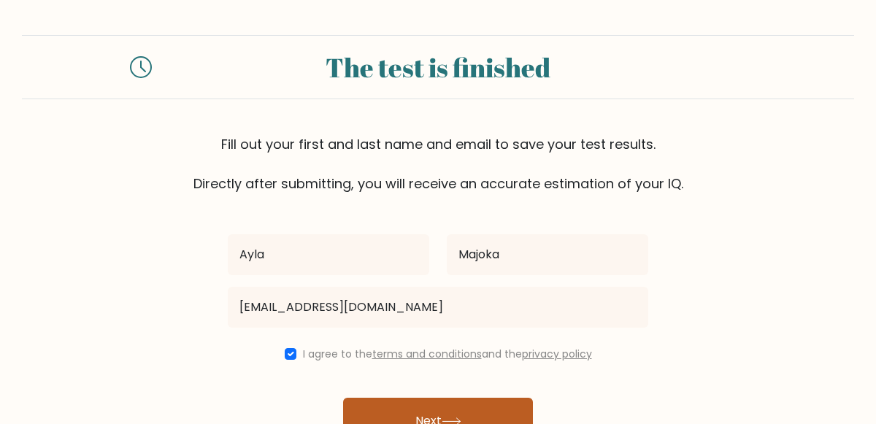
click at [440, 408] on button "Next" at bounding box center [438, 421] width 190 height 47
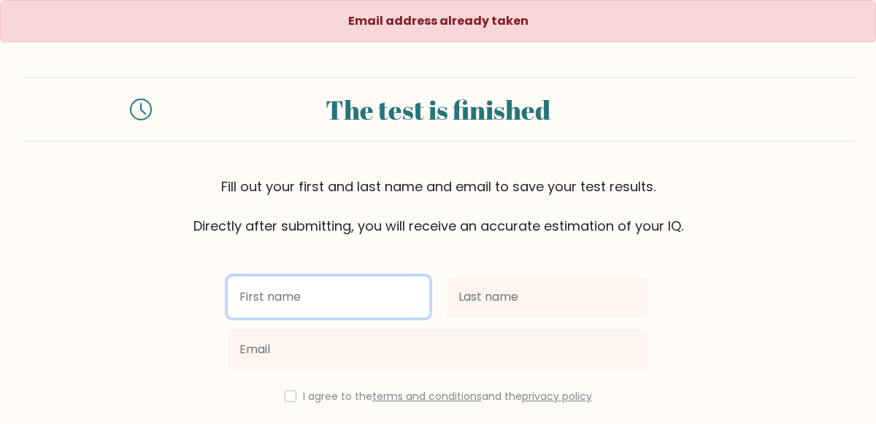
click at [380, 290] on input "text" at bounding box center [329, 297] width 202 height 41
type input "Ayla"
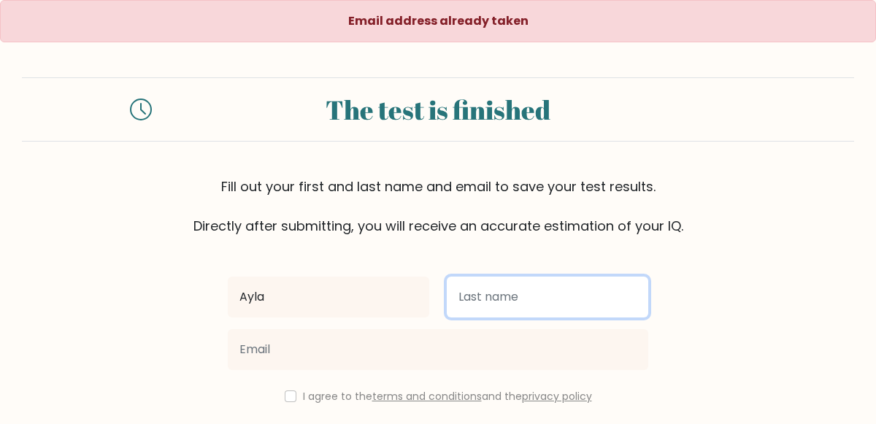
click at [503, 306] on input "text" at bounding box center [548, 297] width 202 height 41
type input "Majoka"
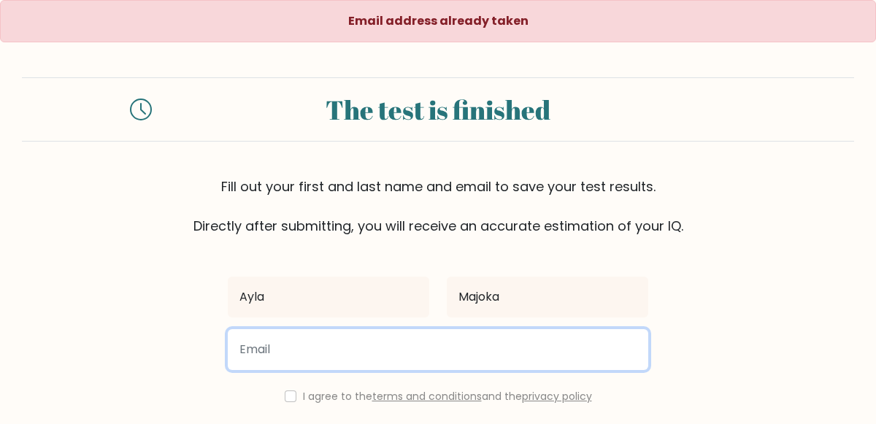
click at [450, 345] on input "email" at bounding box center [438, 349] width 421 height 41
type input "[EMAIL_ADDRESS][DOMAIN_NAME]"
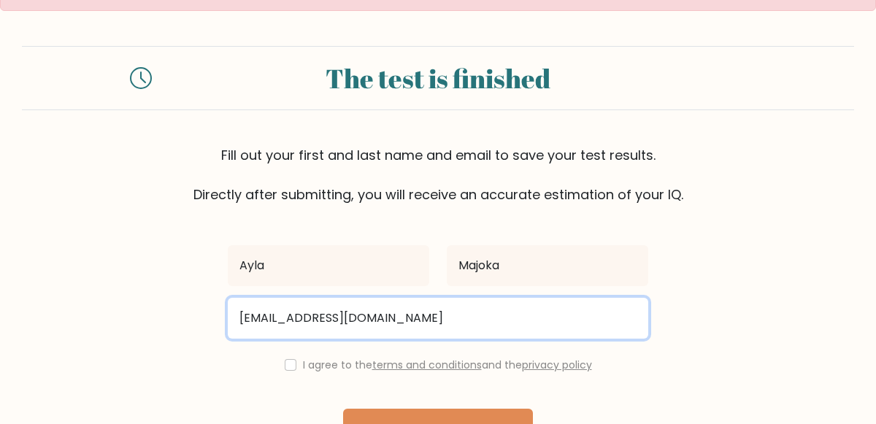
scroll to position [124, 0]
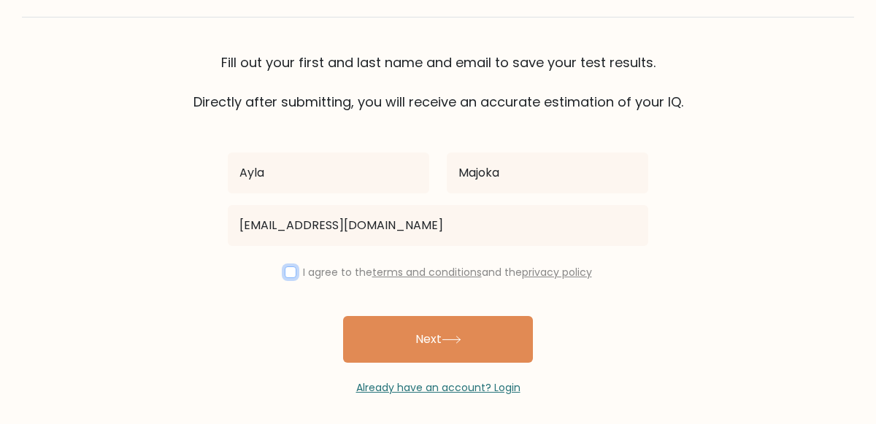
click at [285, 270] on input "checkbox" at bounding box center [291, 273] width 12 height 12
checkbox input "true"
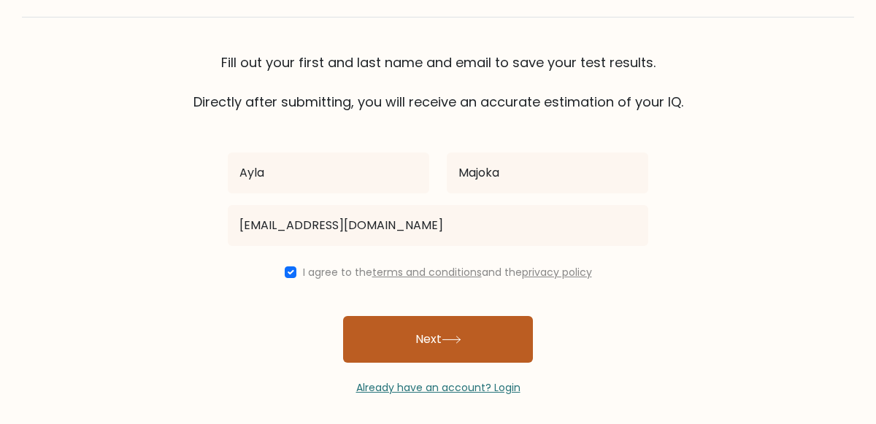
click at [451, 347] on button "Next" at bounding box center [438, 339] width 190 height 47
